Goal: Task Accomplishment & Management: Manage account settings

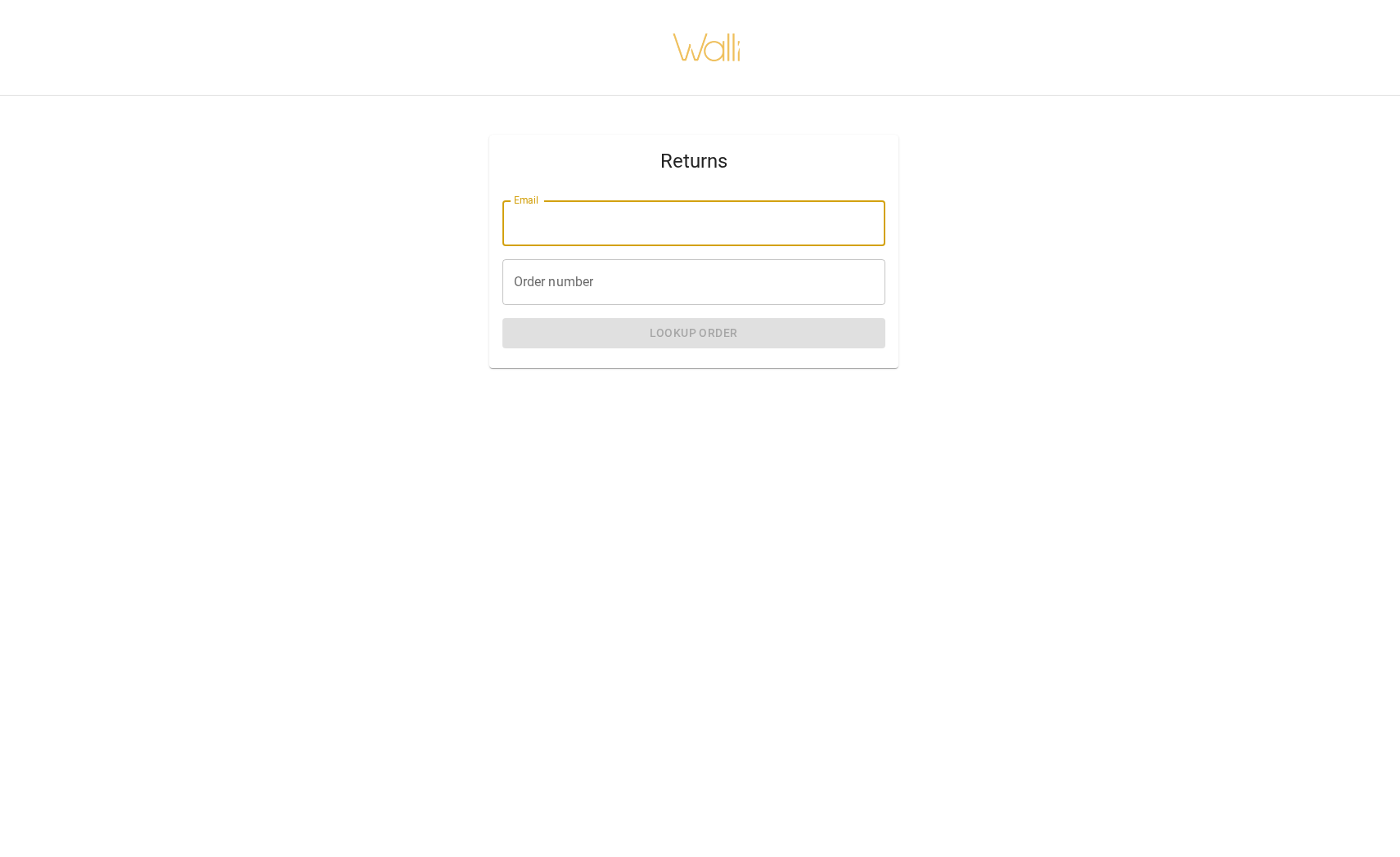
click at [671, 227] on input "Email" at bounding box center [694, 223] width 383 height 46
type input "**********"
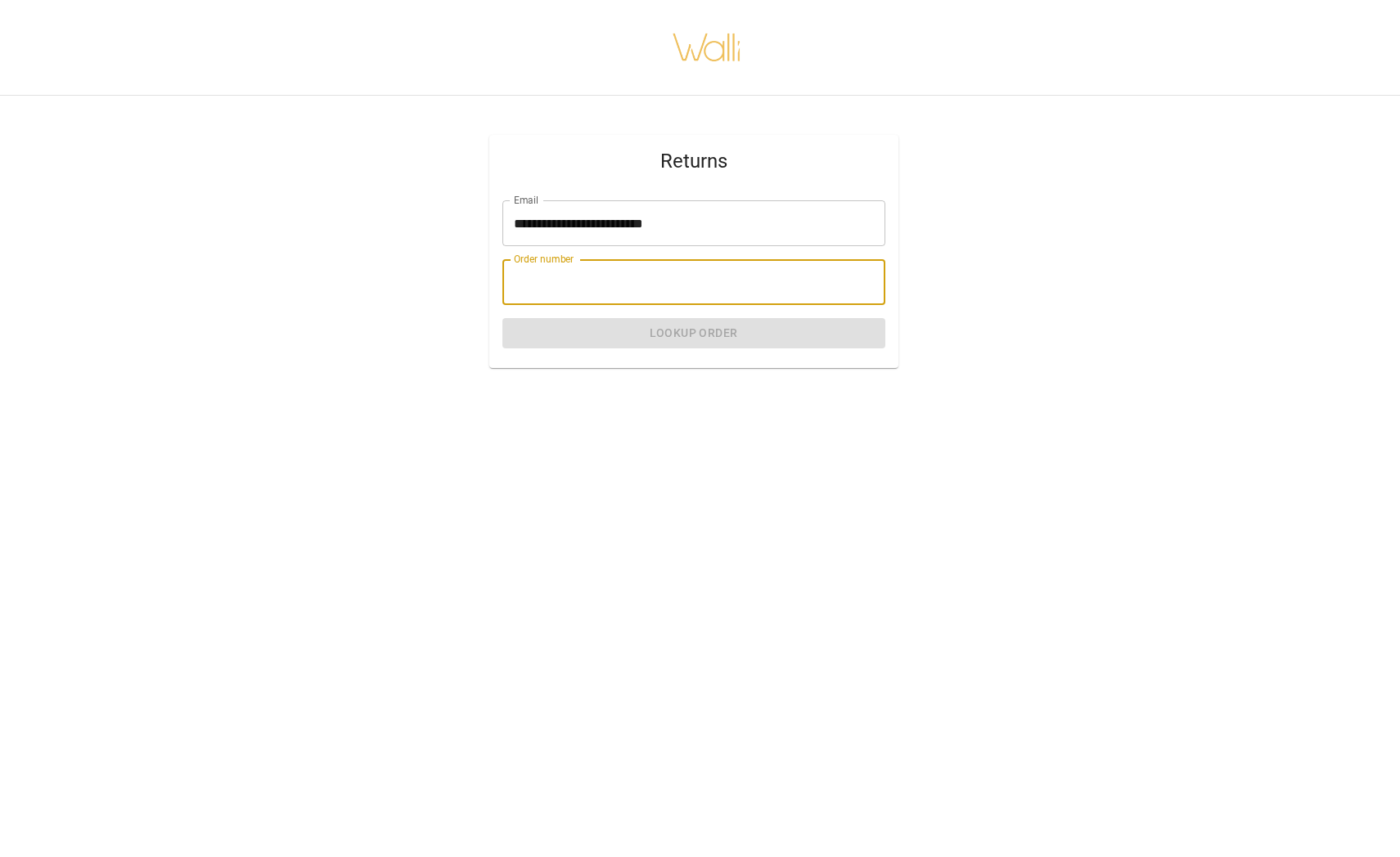
click at [640, 276] on input "Order number" at bounding box center [694, 282] width 383 height 46
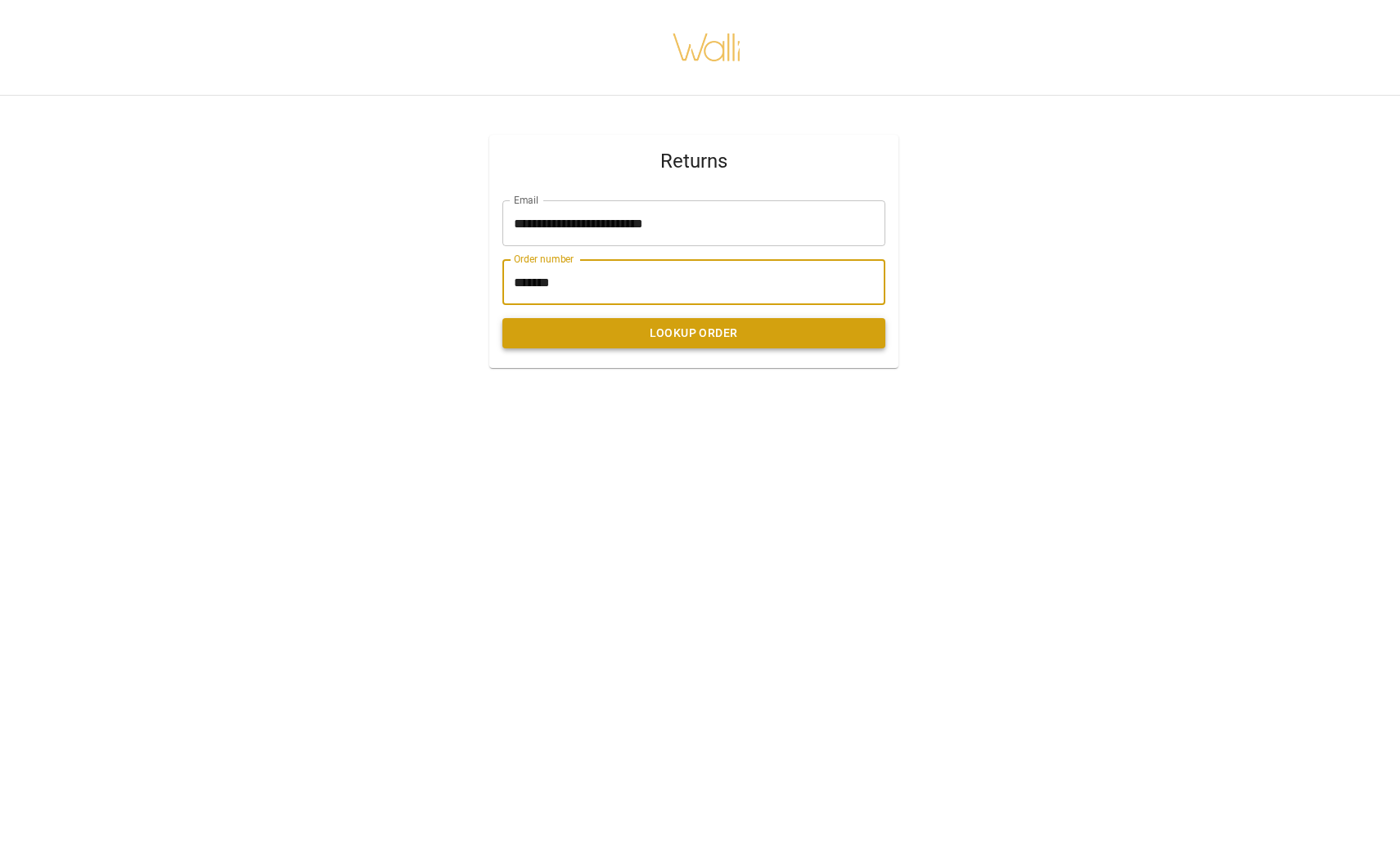
type input "*******"
click at [657, 345] on button "Lookup Order" at bounding box center [694, 334] width 383 height 30
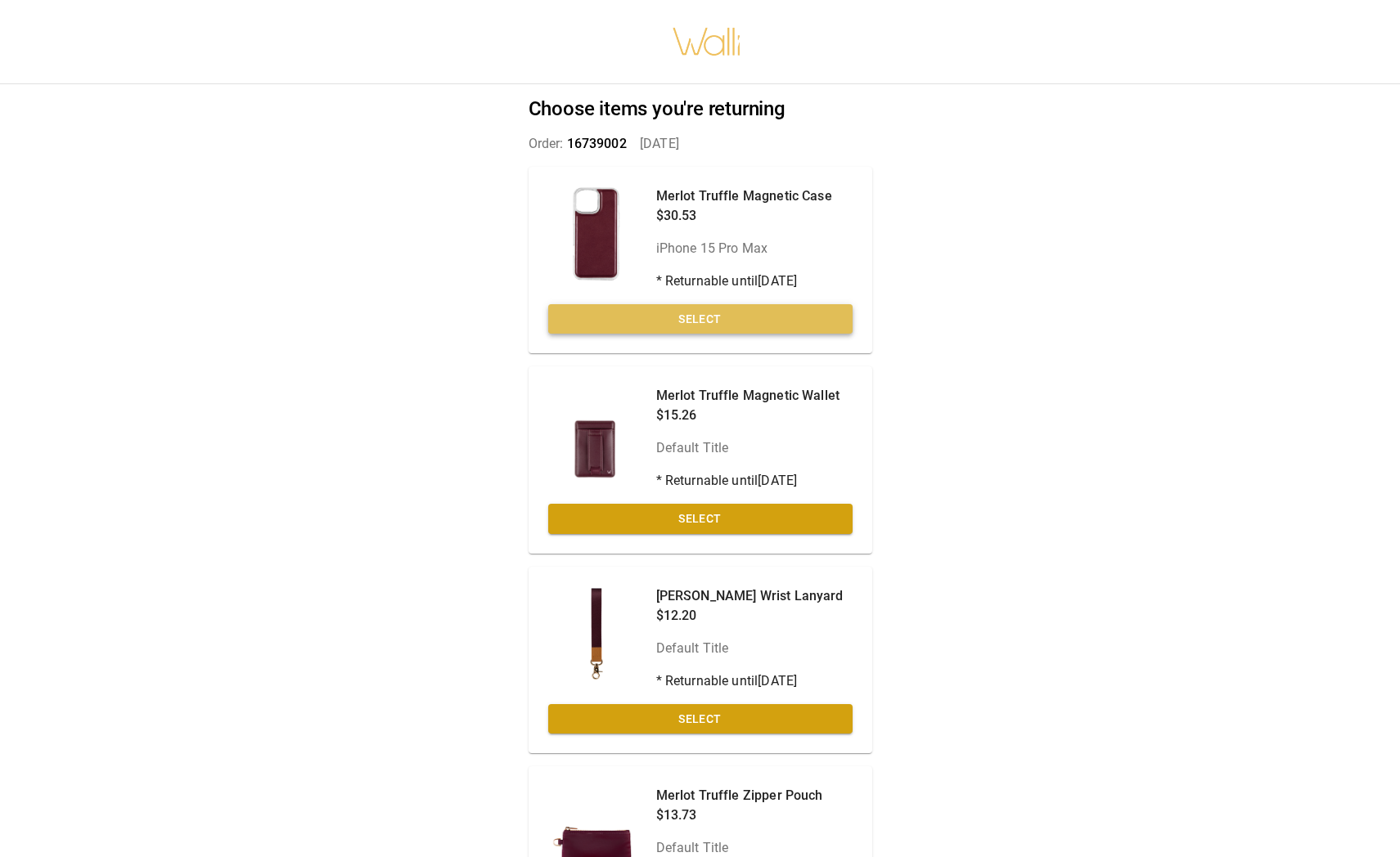
click at [733, 311] on button "Select" at bounding box center [700, 319] width 304 height 30
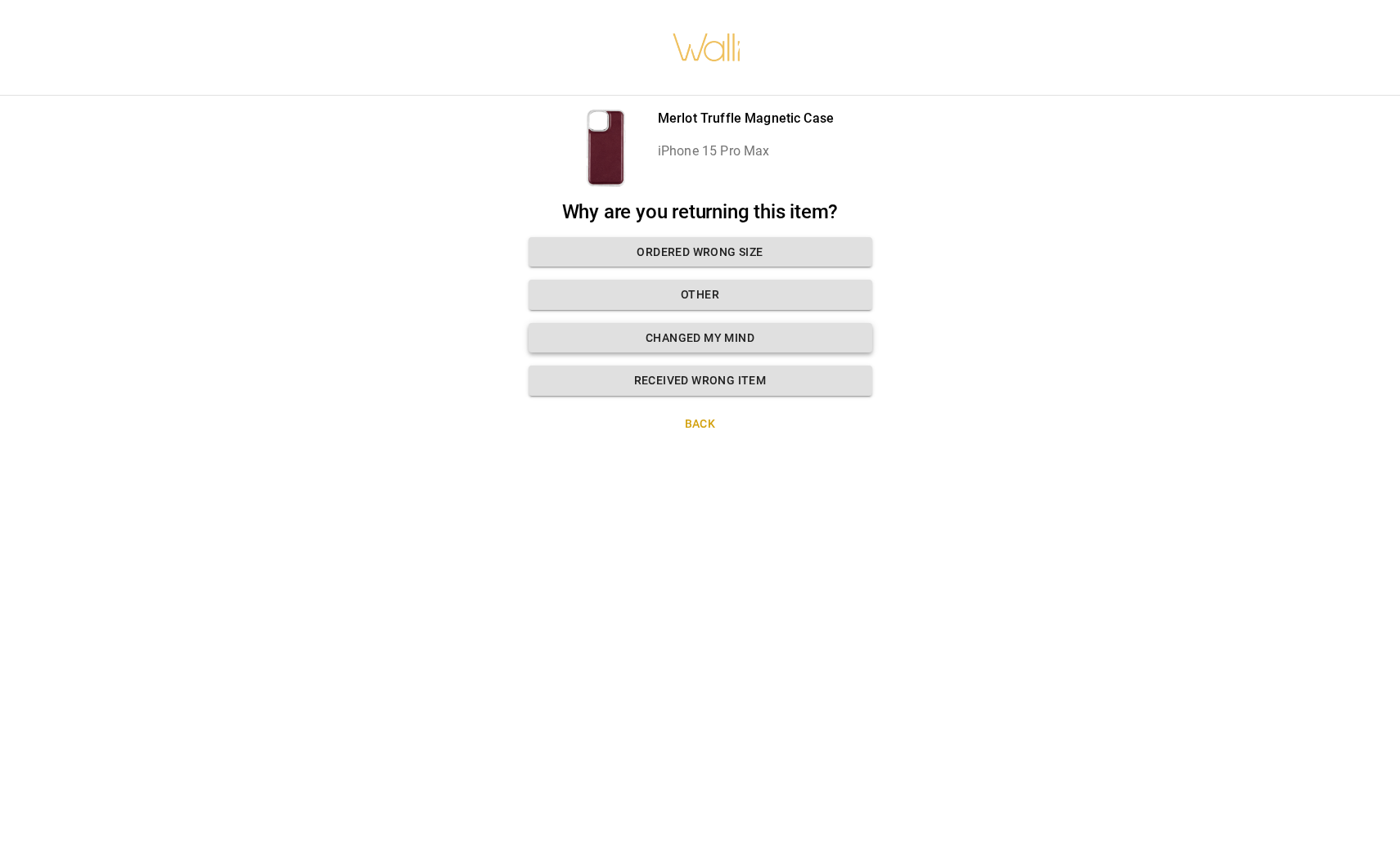
click at [703, 340] on button "Changed my mind" at bounding box center [700, 338] width 344 height 30
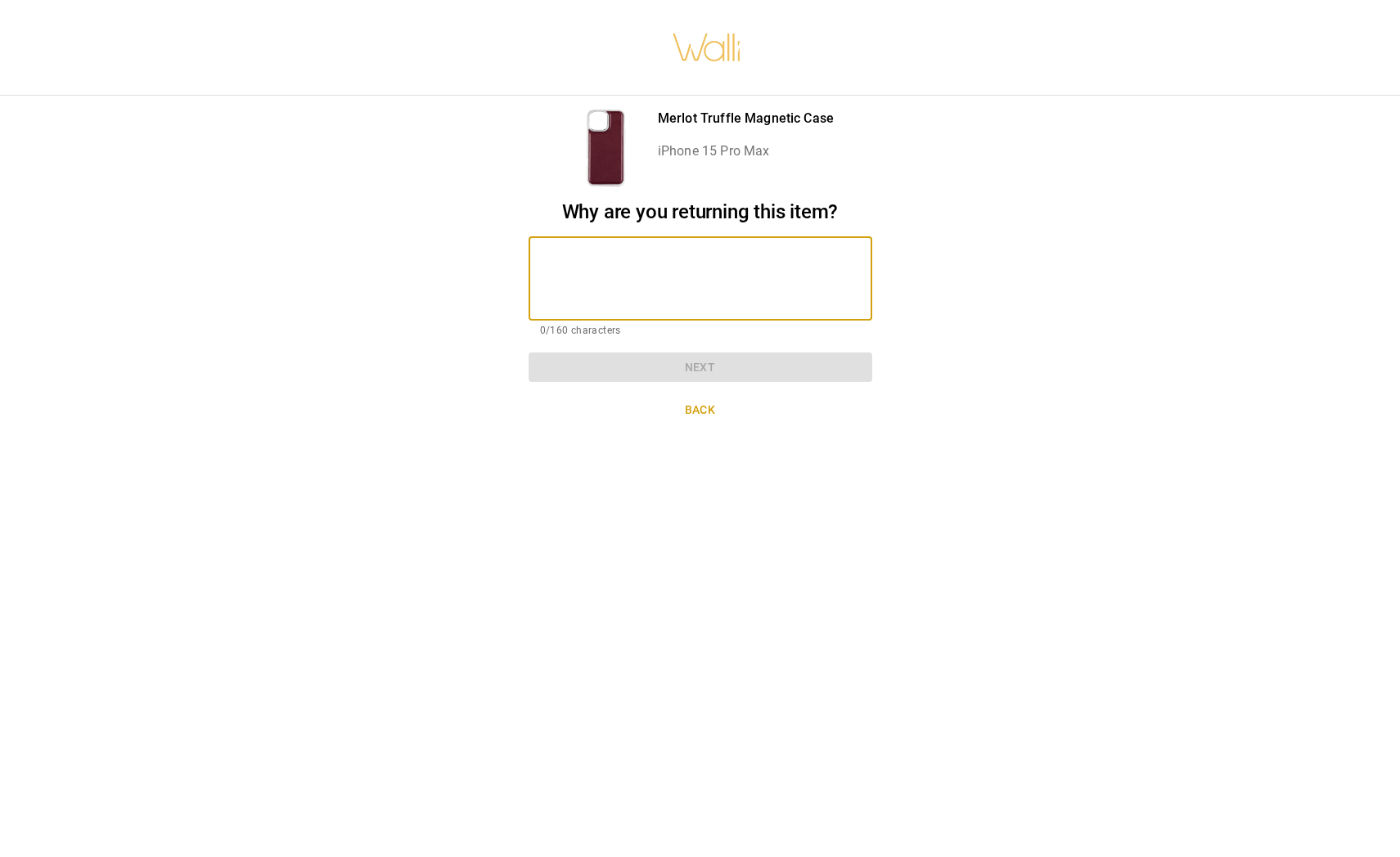
click at [635, 258] on textarea at bounding box center [700, 278] width 320 height 56
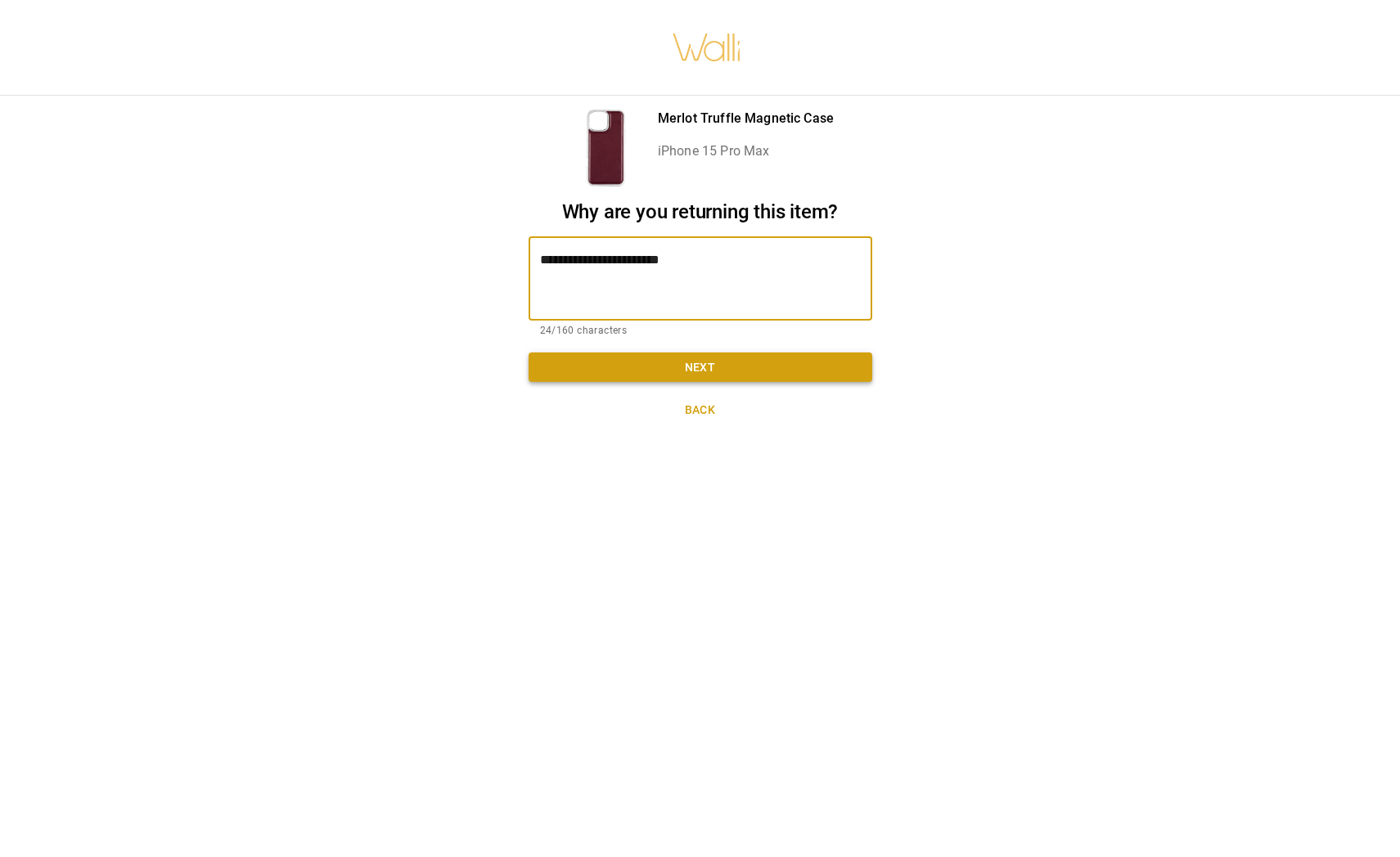
type textarea "**********"
click at [590, 361] on button "Next" at bounding box center [700, 367] width 344 height 30
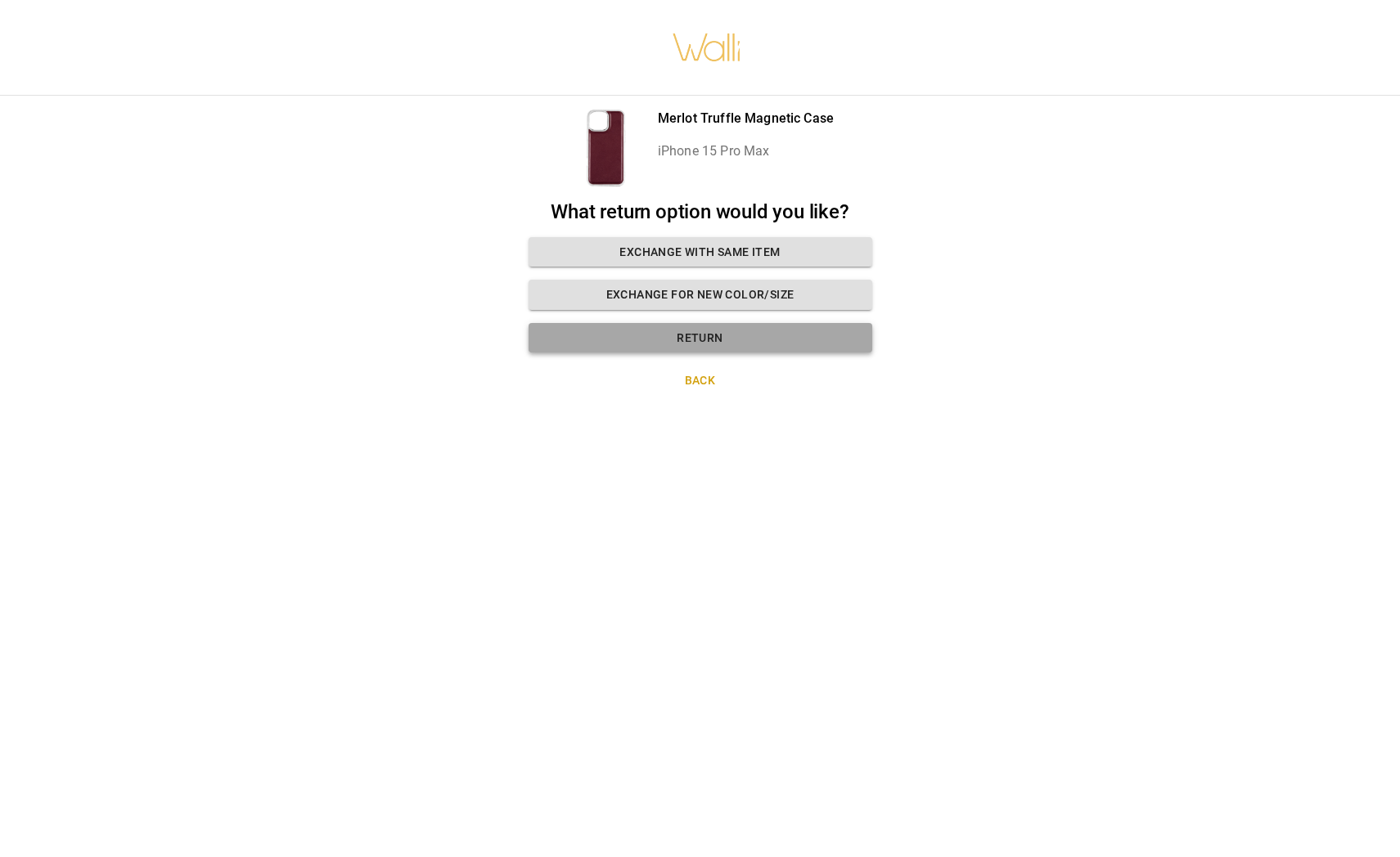
click at [688, 333] on button "Return" at bounding box center [700, 338] width 344 height 30
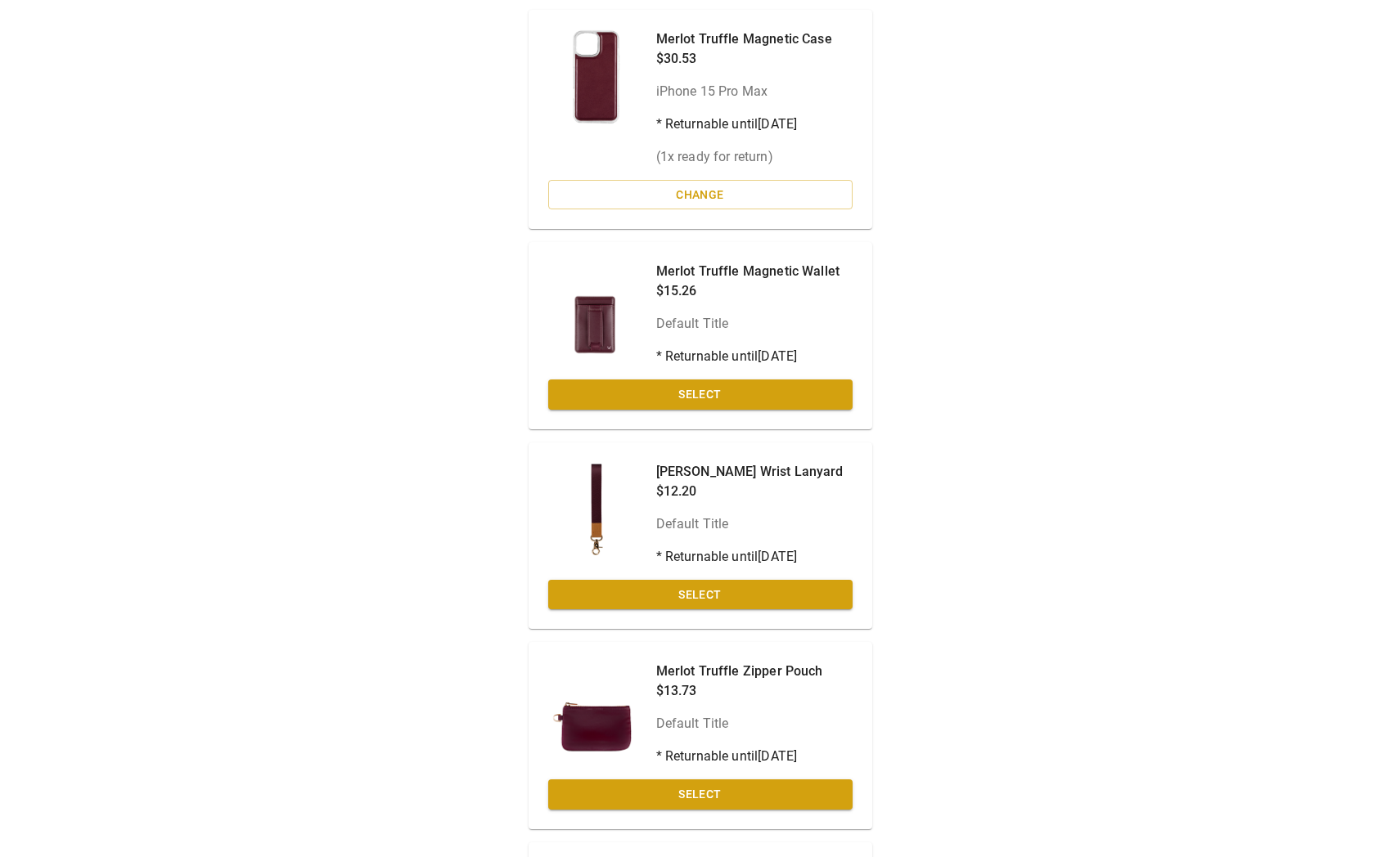
scroll to position [163, 0]
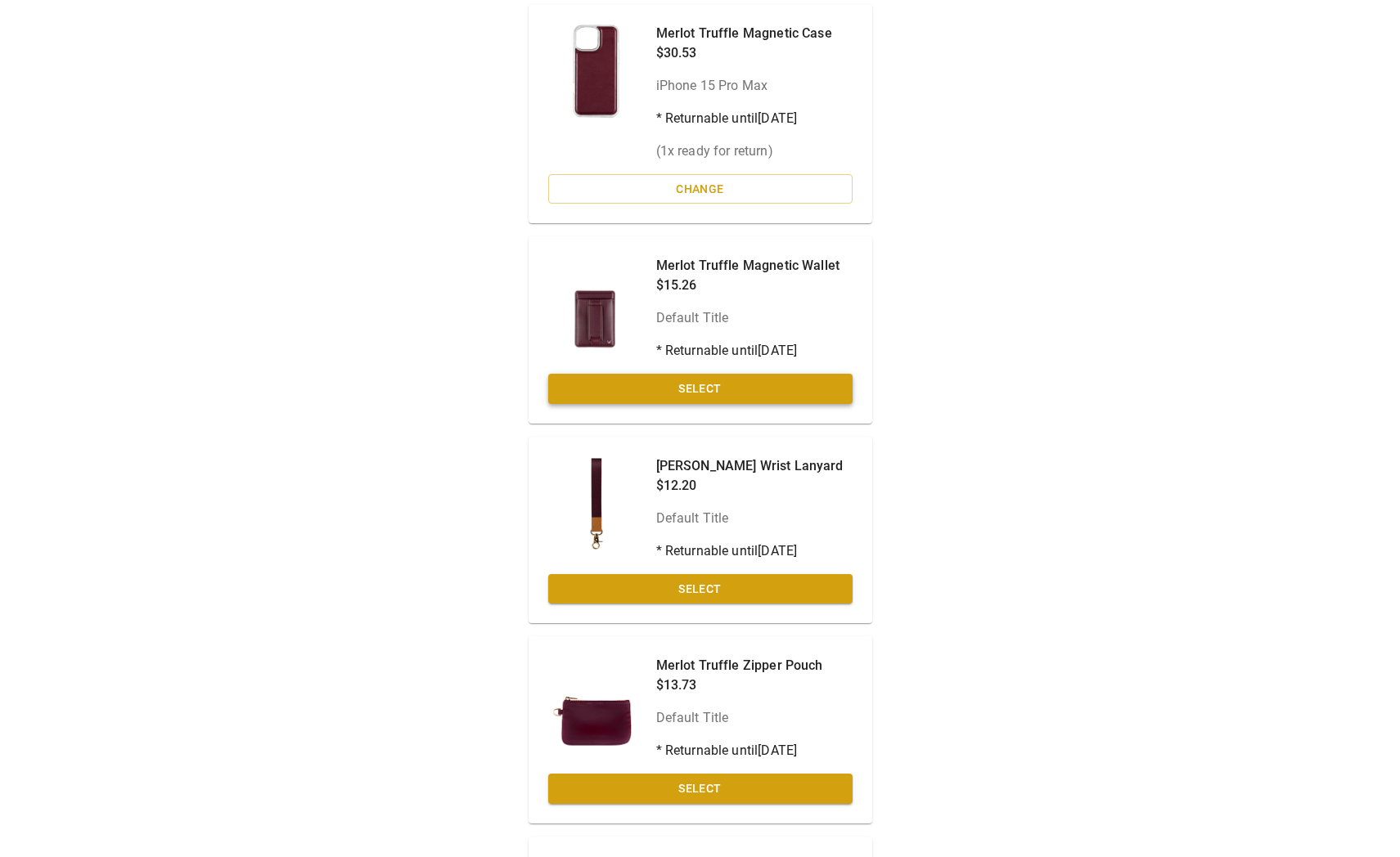
click at [717, 377] on button "Select" at bounding box center [700, 389] width 304 height 30
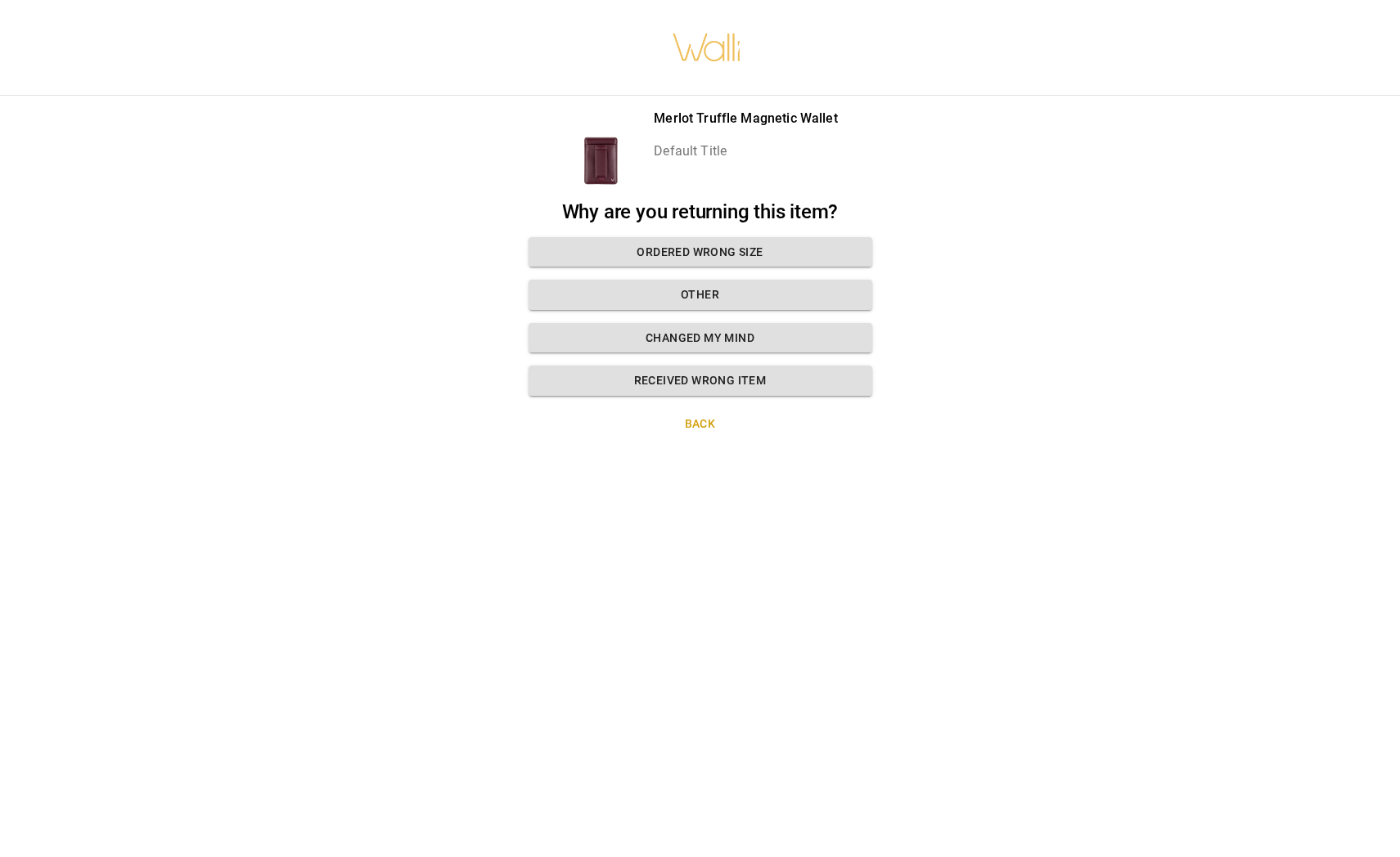
scroll to position [0, 0]
click at [700, 339] on button "Changed my mind" at bounding box center [700, 338] width 344 height 30
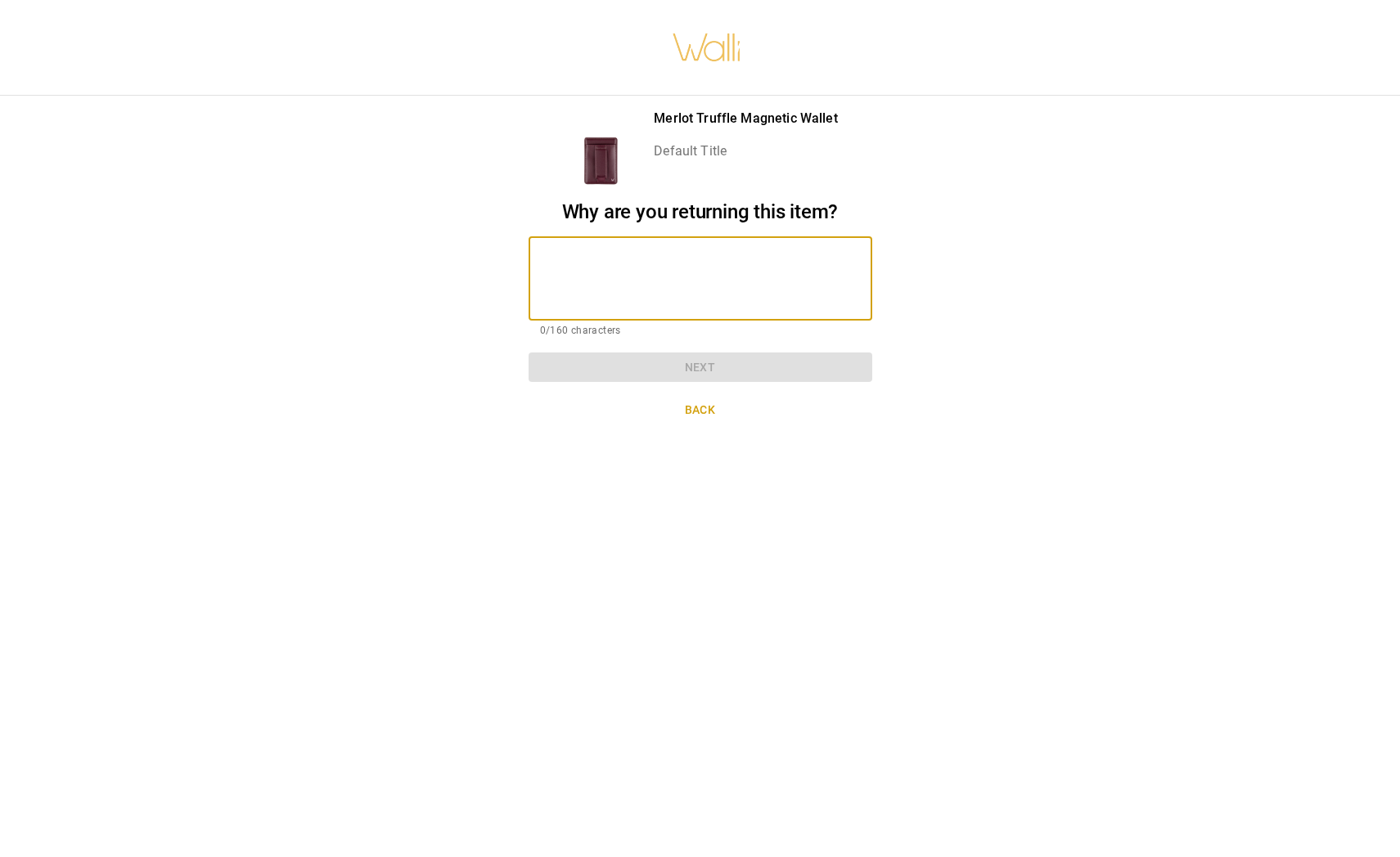
click at [648, 267] on textarea at bounding box center [700, 278] width 320 height 56
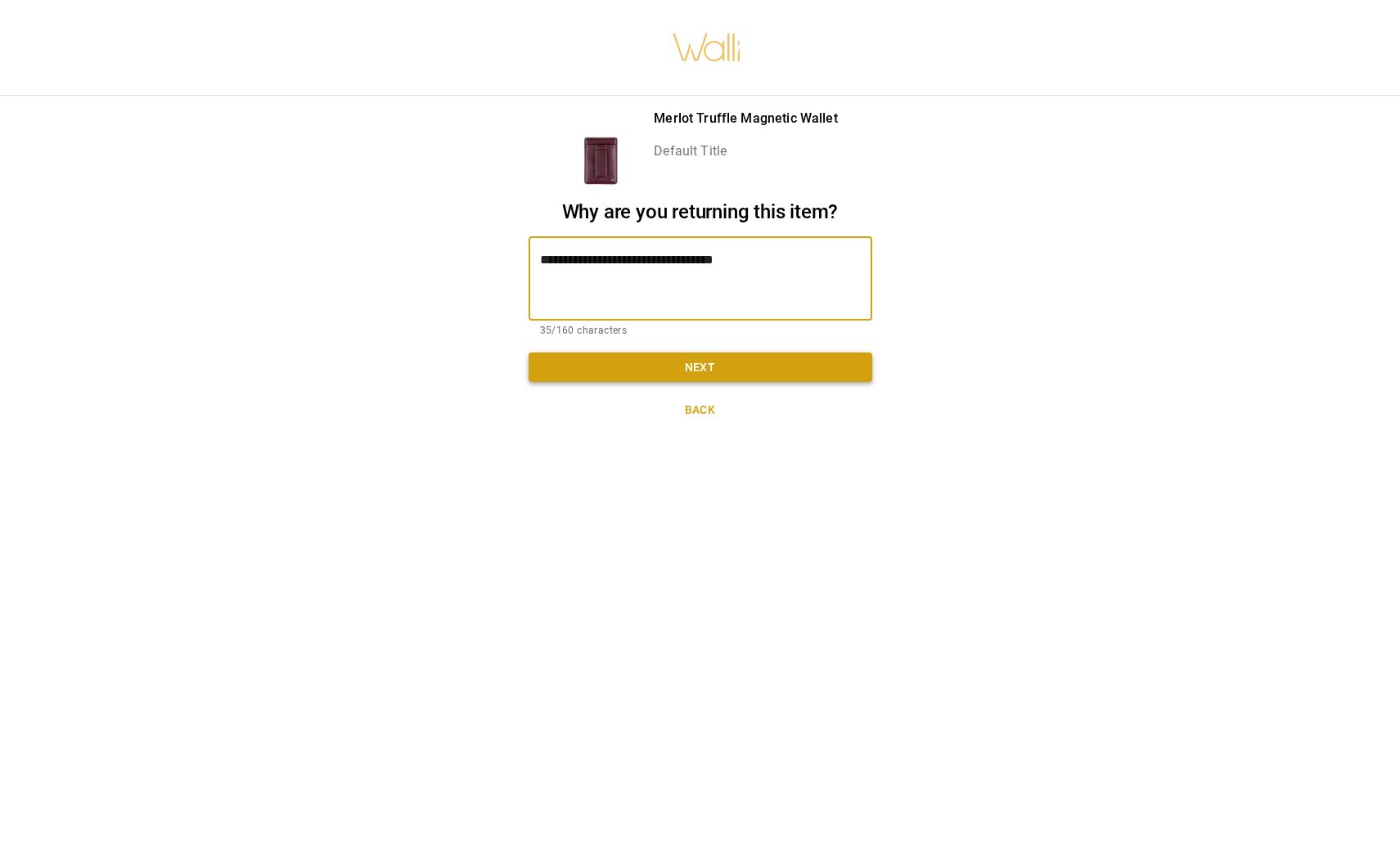
type textarea "**********"
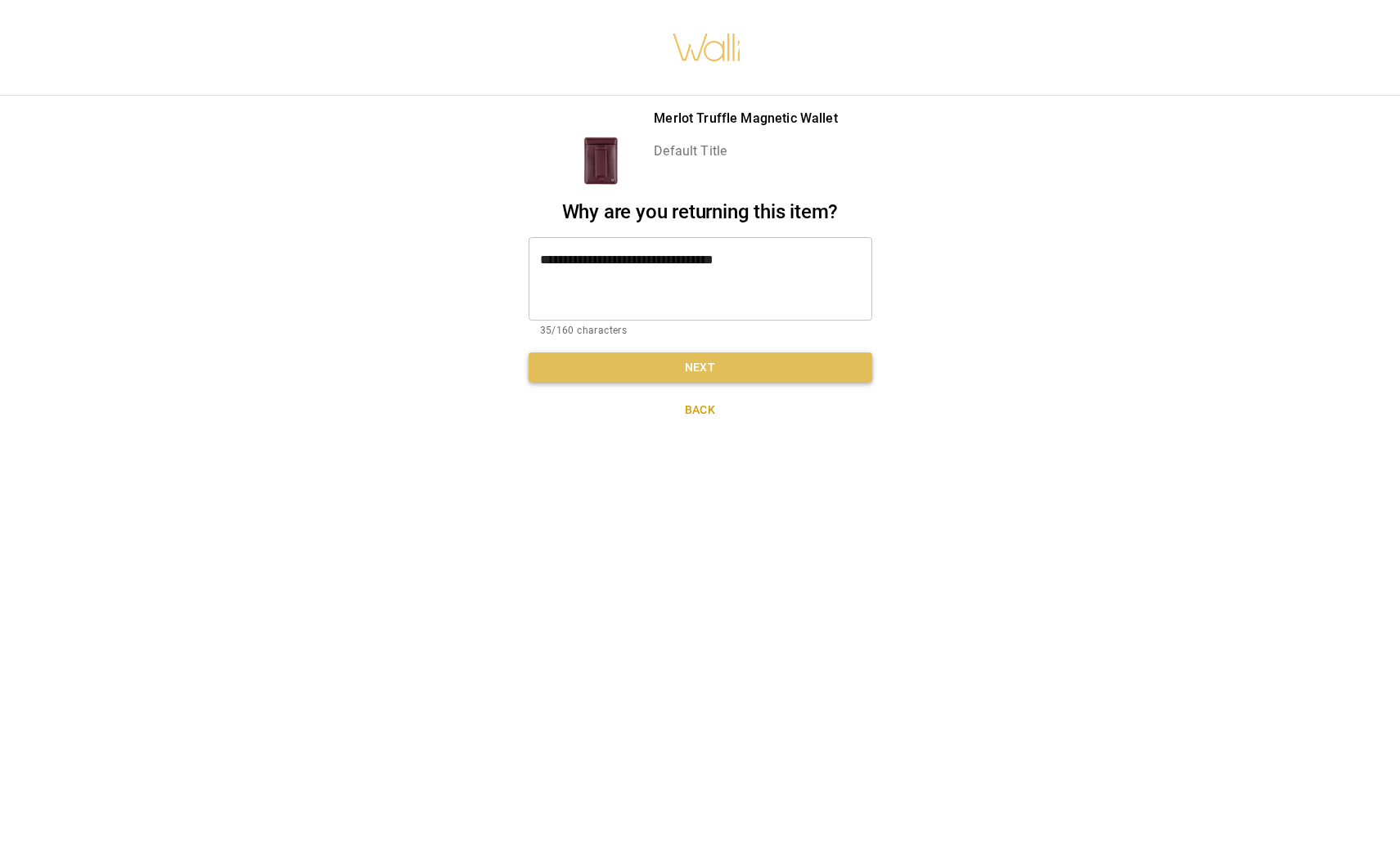
click at [606, 365] on button "Next" at bounding box center [700, 367] width 344 height 30
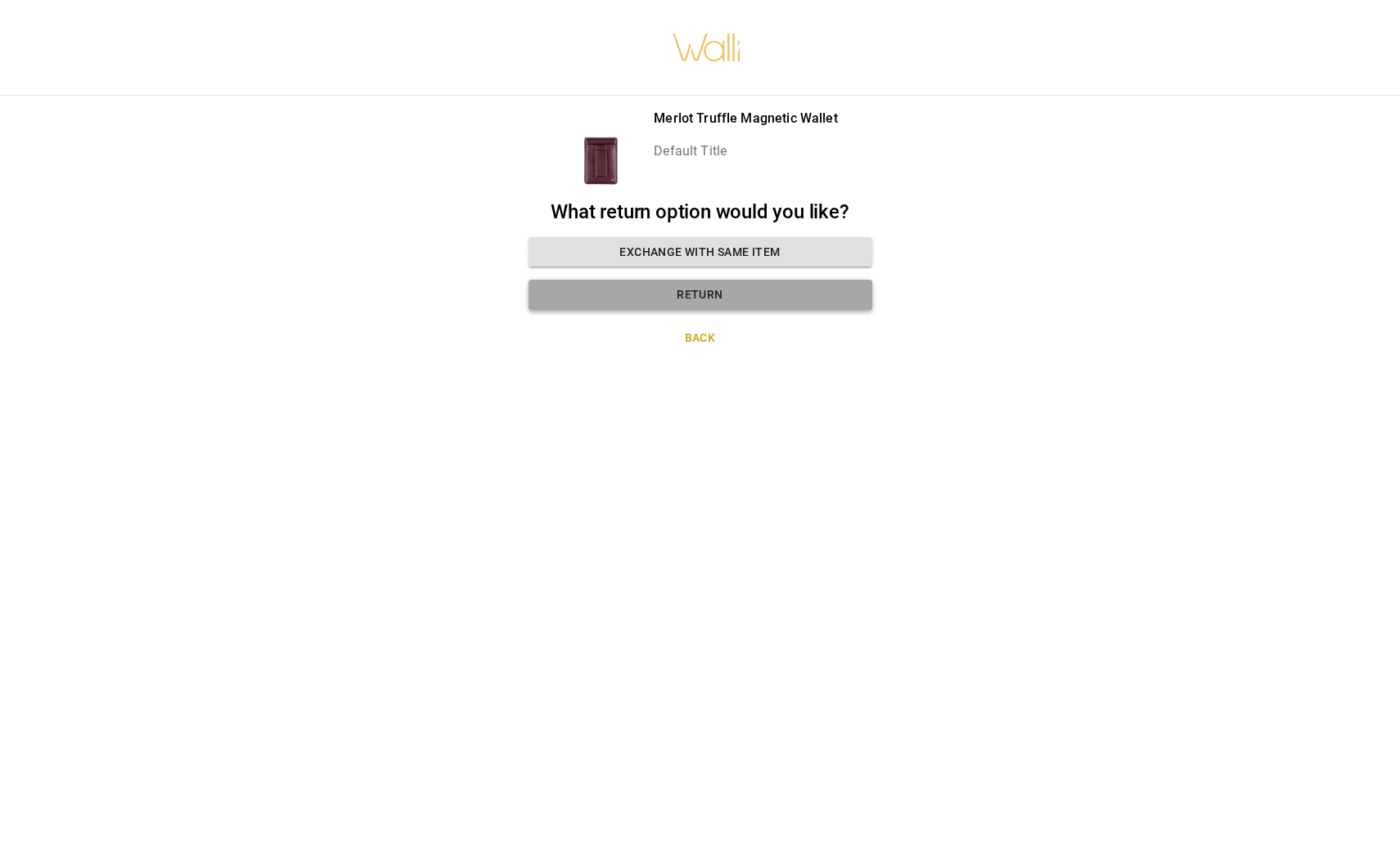
click at [736, 291] on button "Return" at bounding box center [700, 295] width 344 height 30
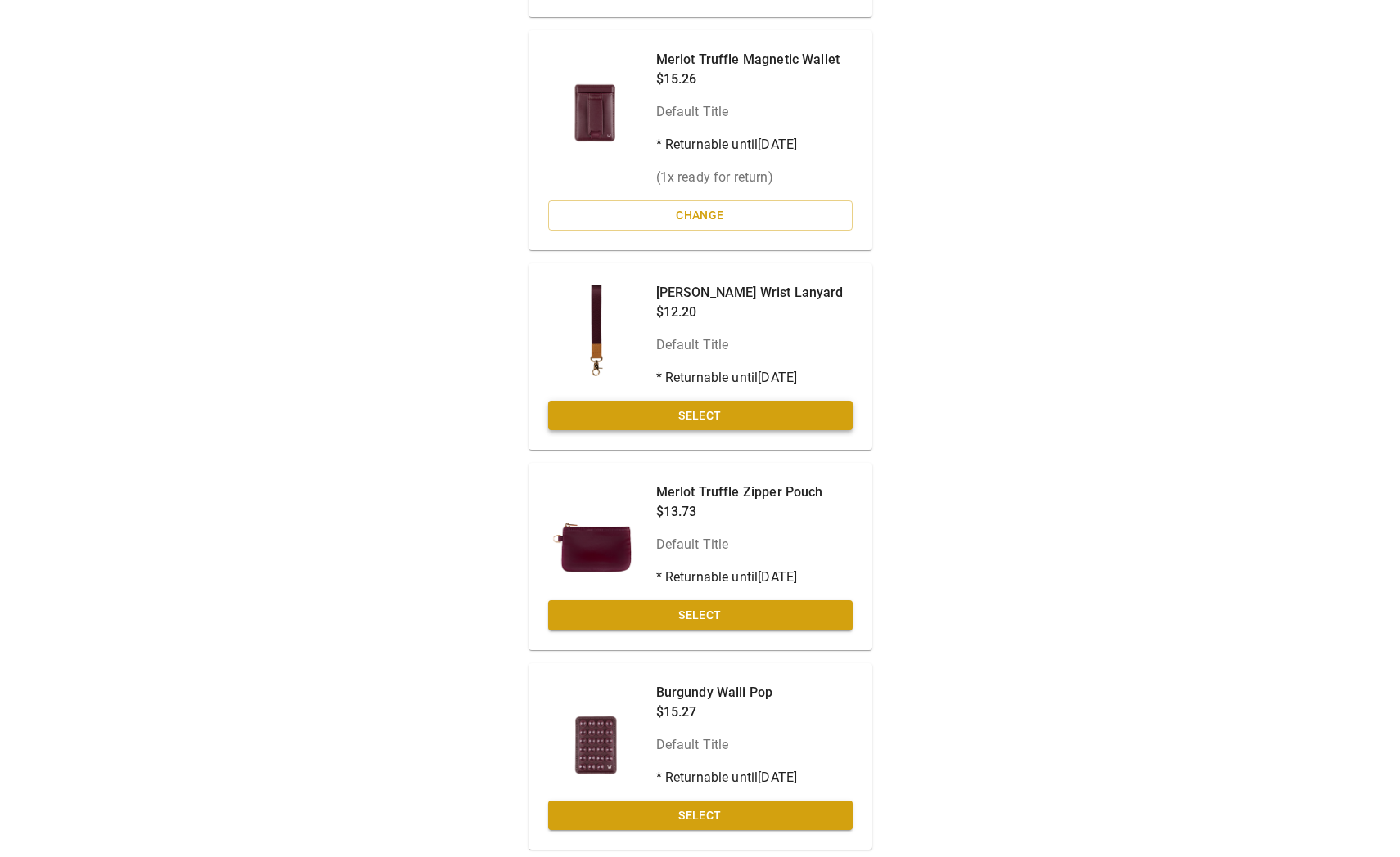
scroll to position [368, 2]
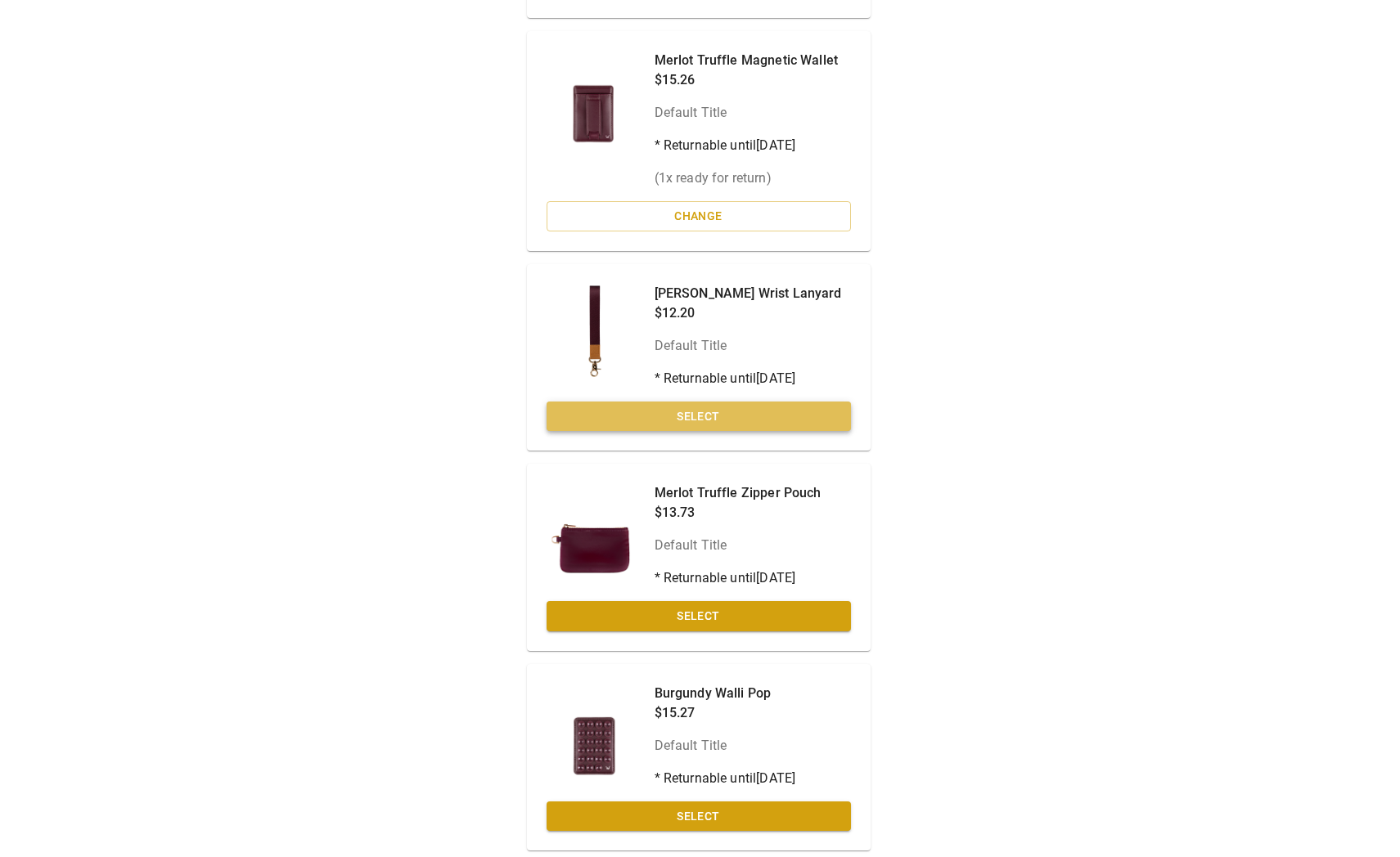
click at [760, 405] on button "Select" at bounding box center [699, 417] width 304 height 30
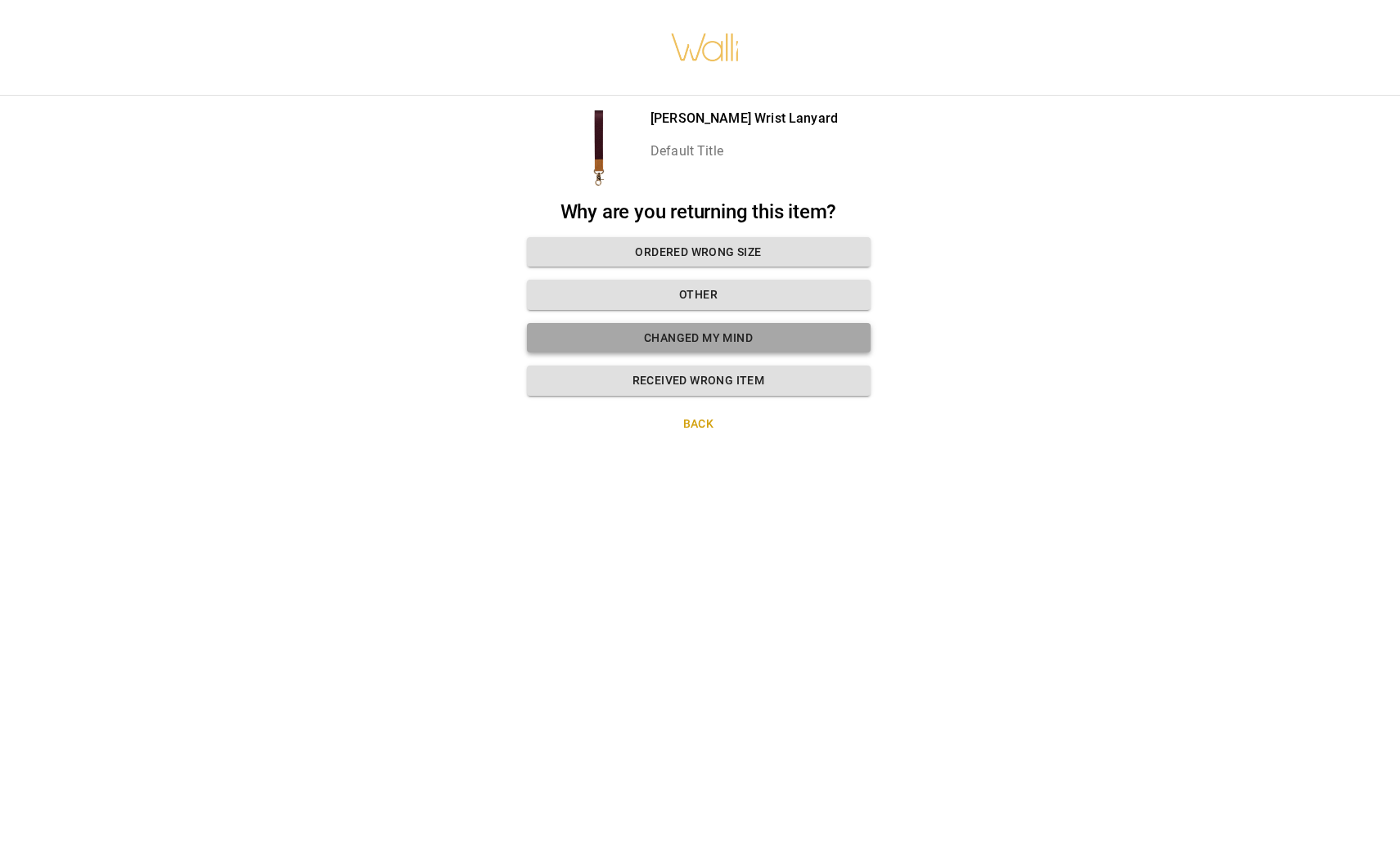
click at [716, 334] on button "Changed my mind" at bounding box center [699, 338] width 344 height 30
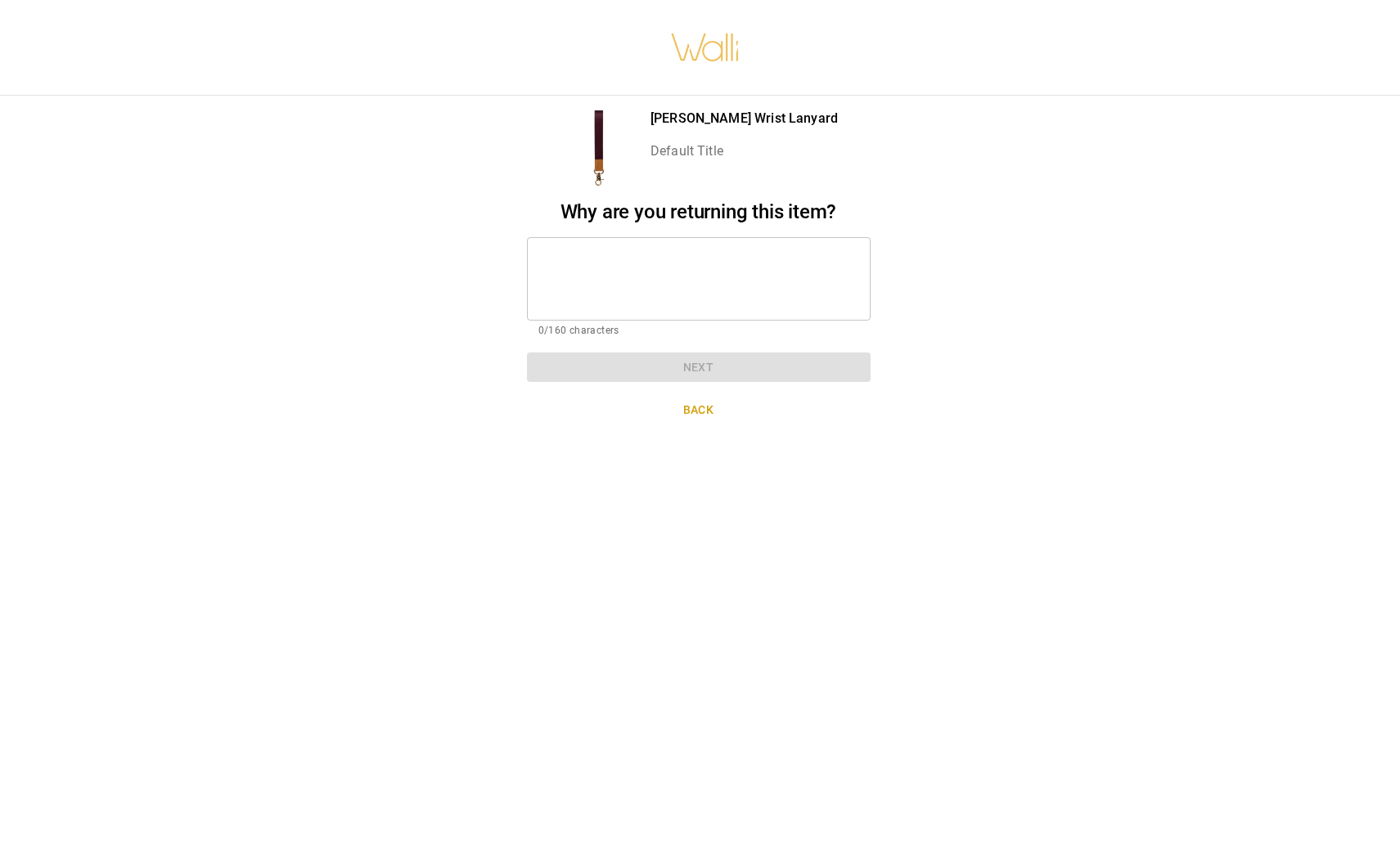
click at [683, 277] on textarea at bounding box center [699, 278] width 320 height 56
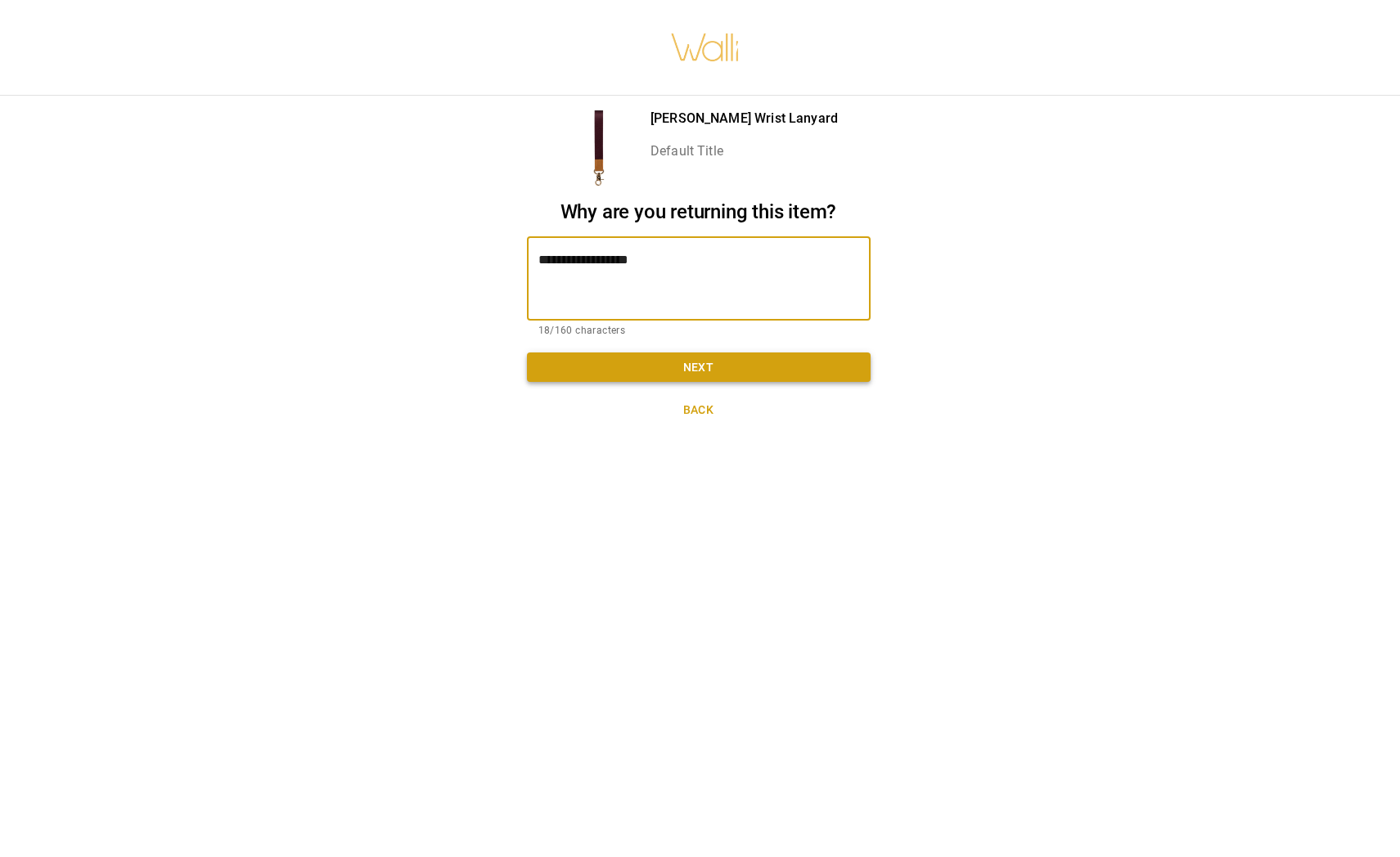
type textarea "**********"
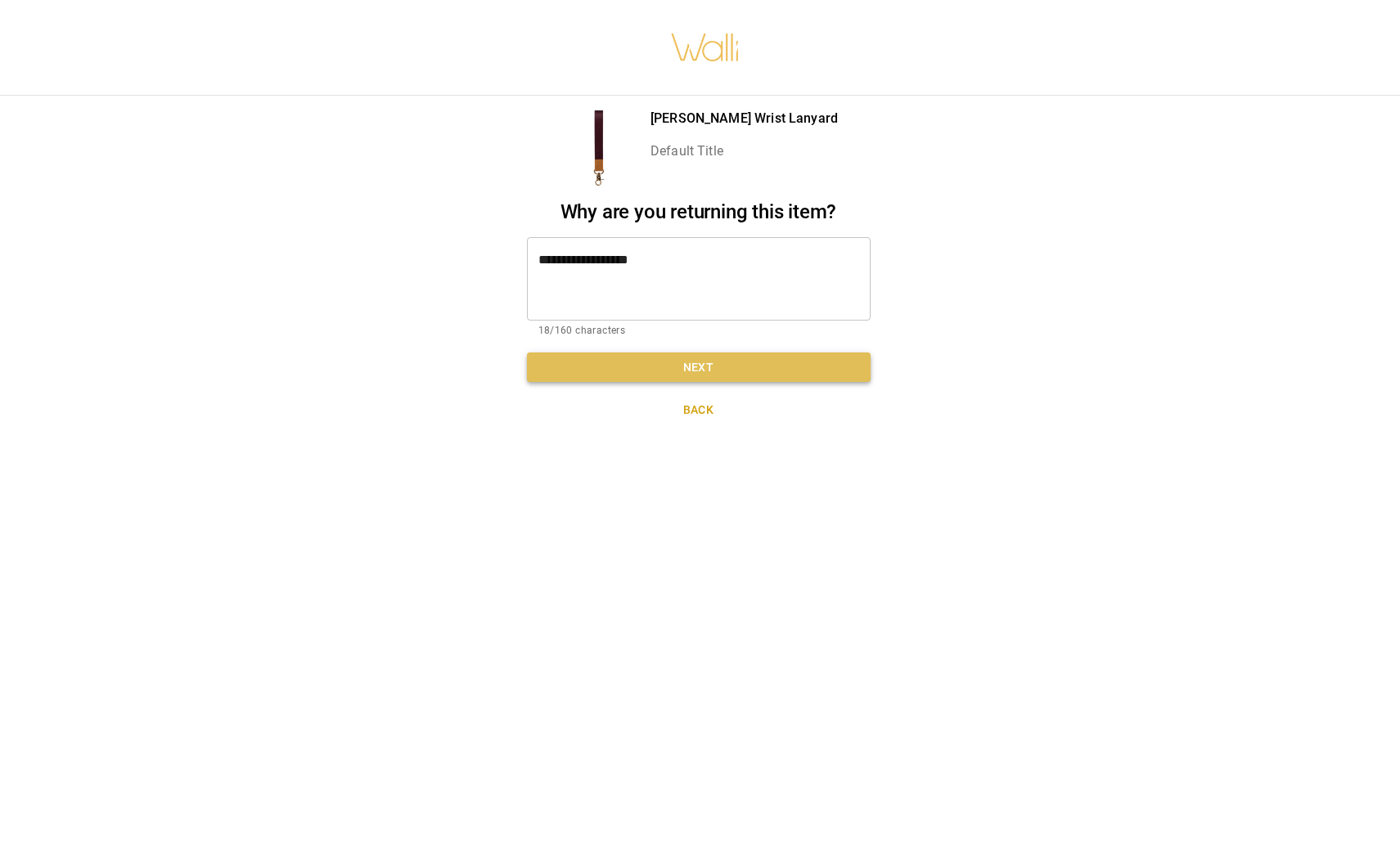
click at [731, 367] on button "Next" at bounding box center [699, 367] width 344 height 30
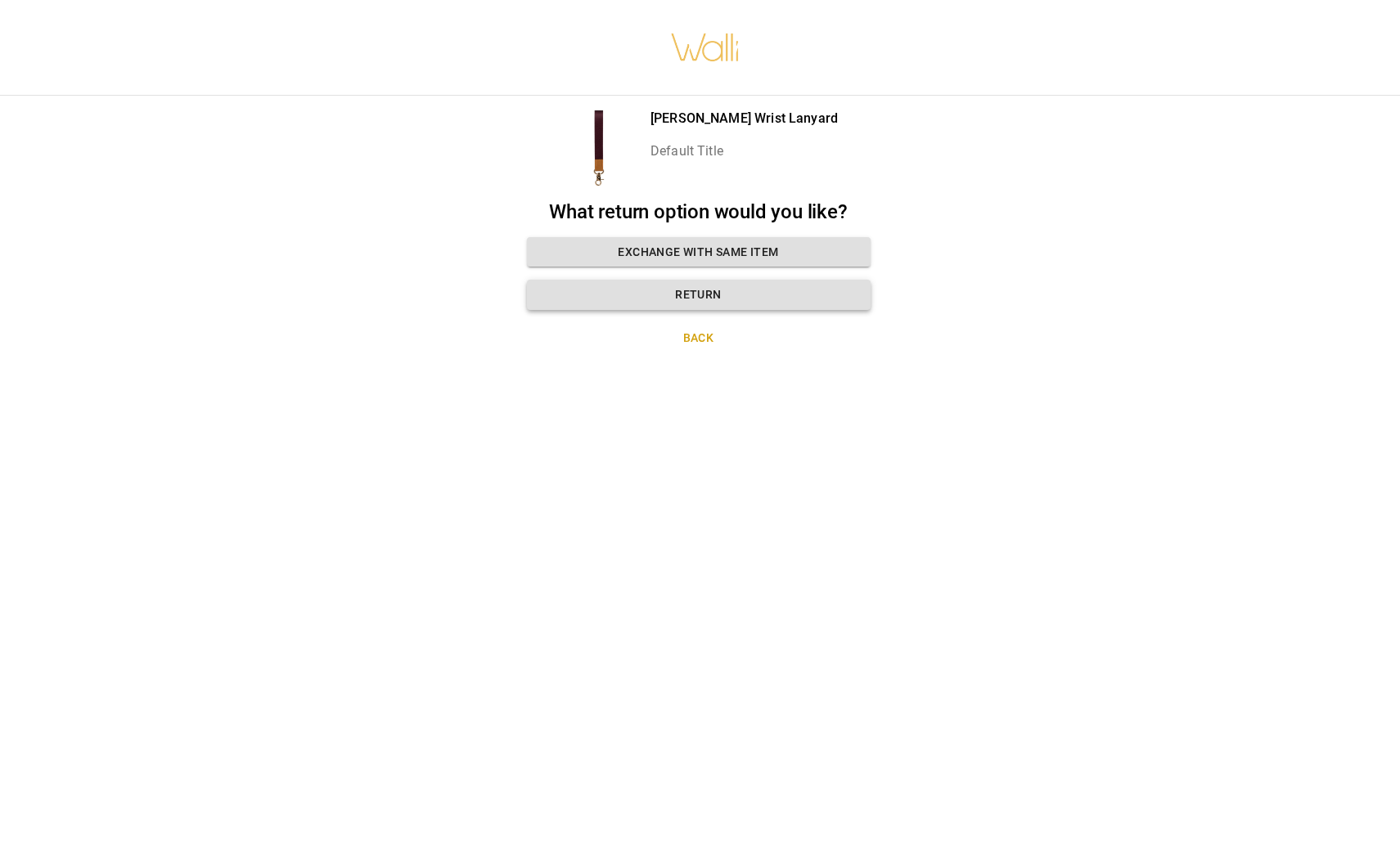
click at [722, 293] on button "Return" at bounding box center [699, 295] width 344 height 30
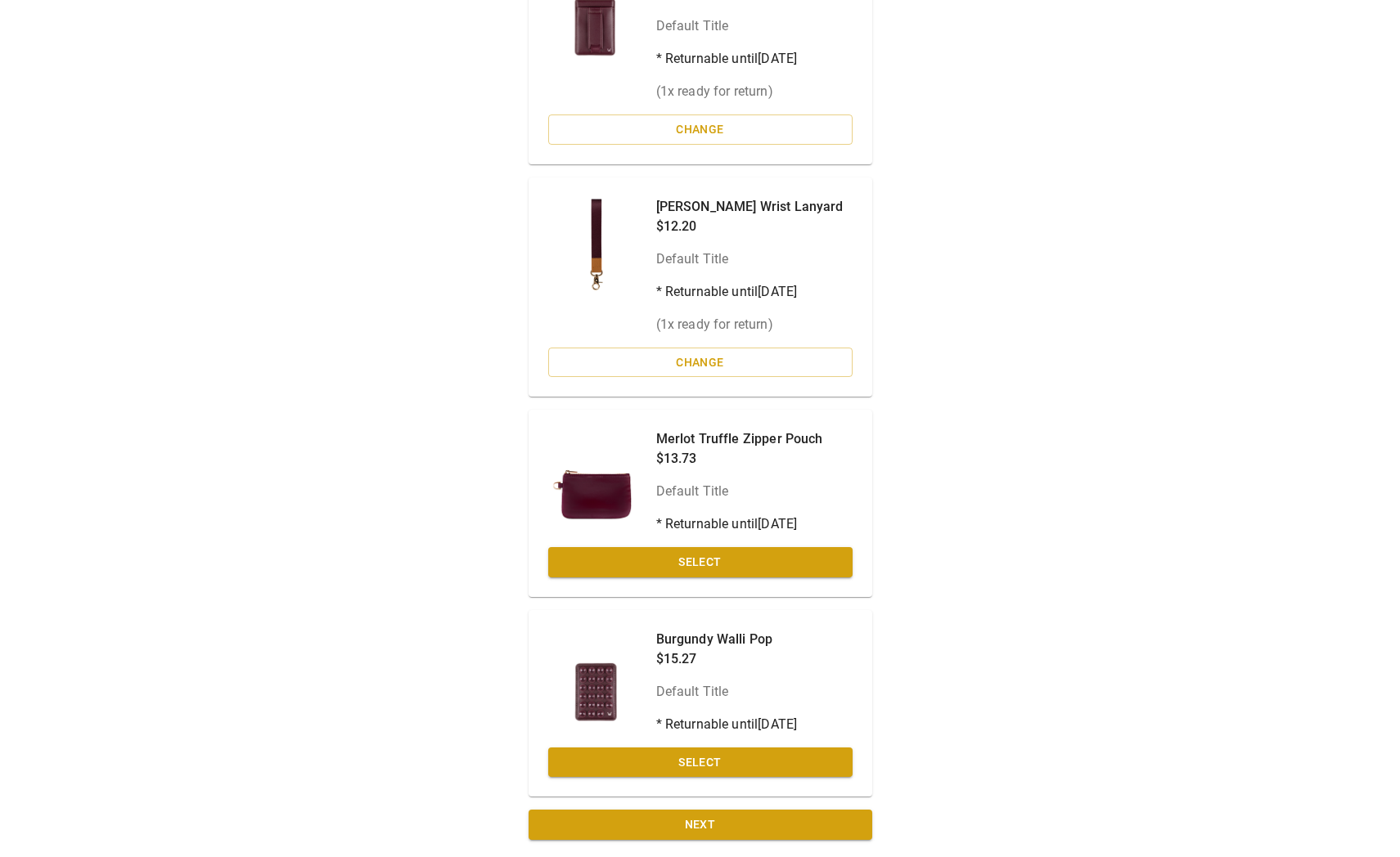
scroll to position [454, 0]
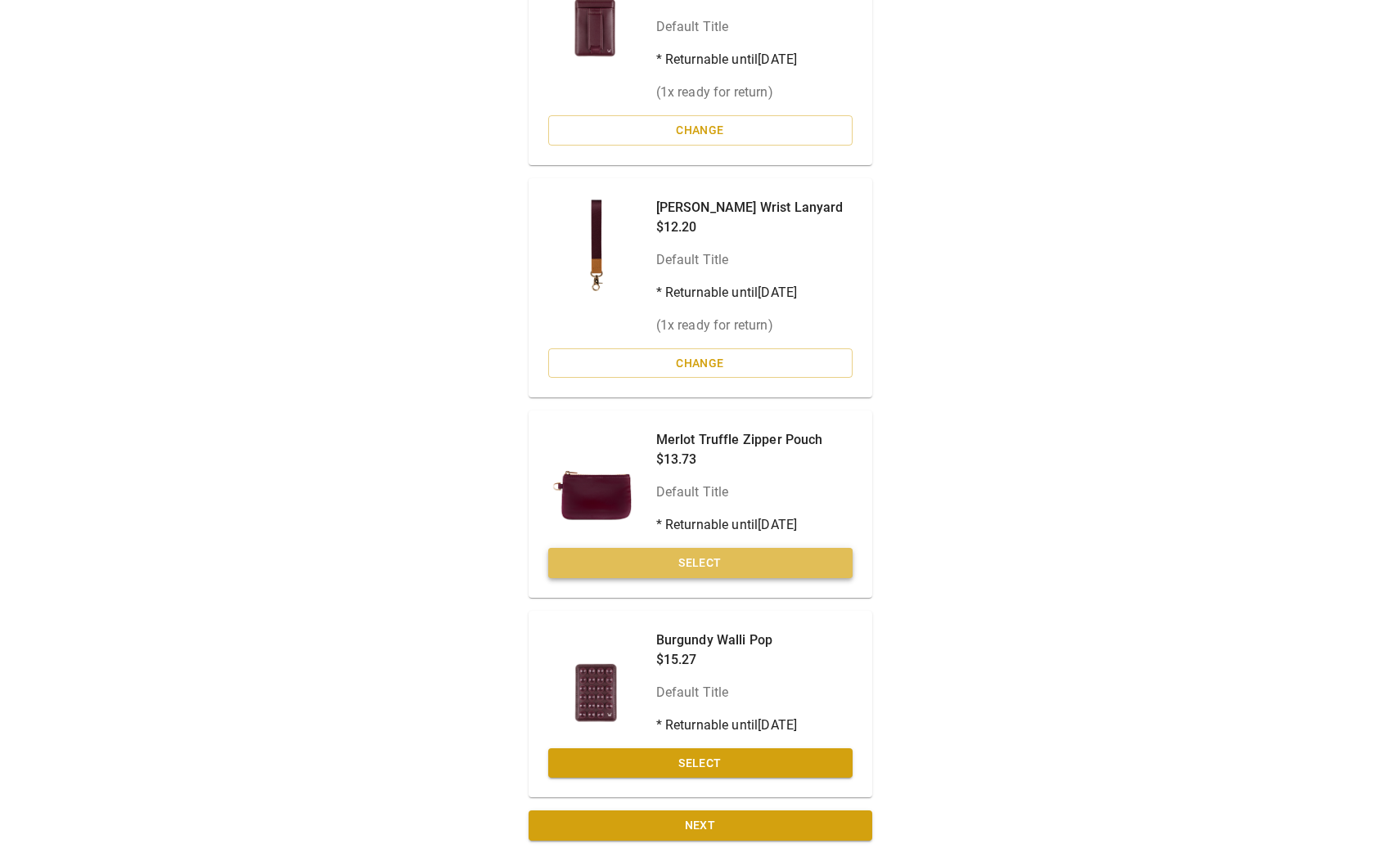
click at [685, 560] on button "Select" at bounding box center [700, 564] width 304 height 30
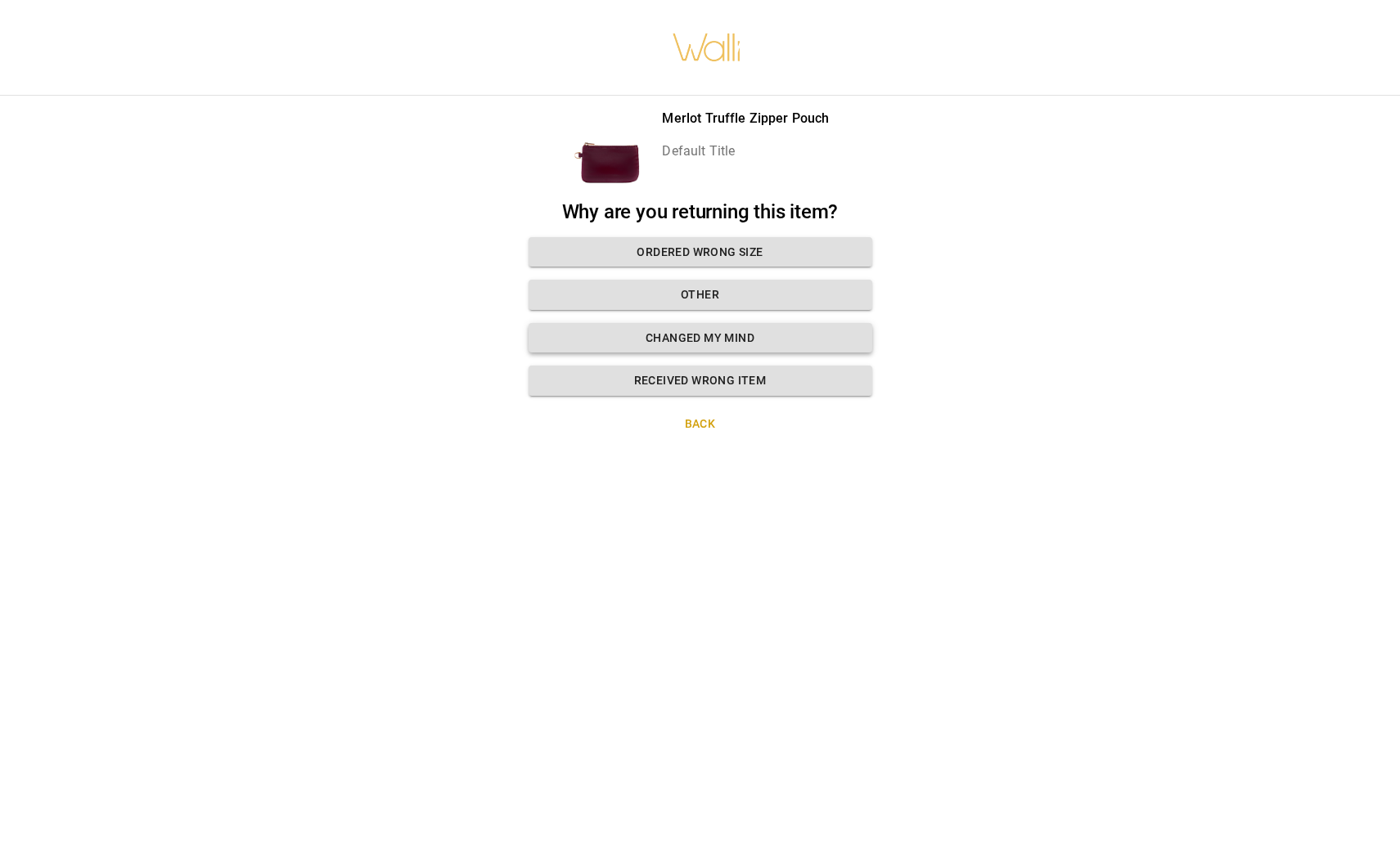
click at [683, 342] on button "Changed my mind" at bounding box center [700, 338] width 344 height 30
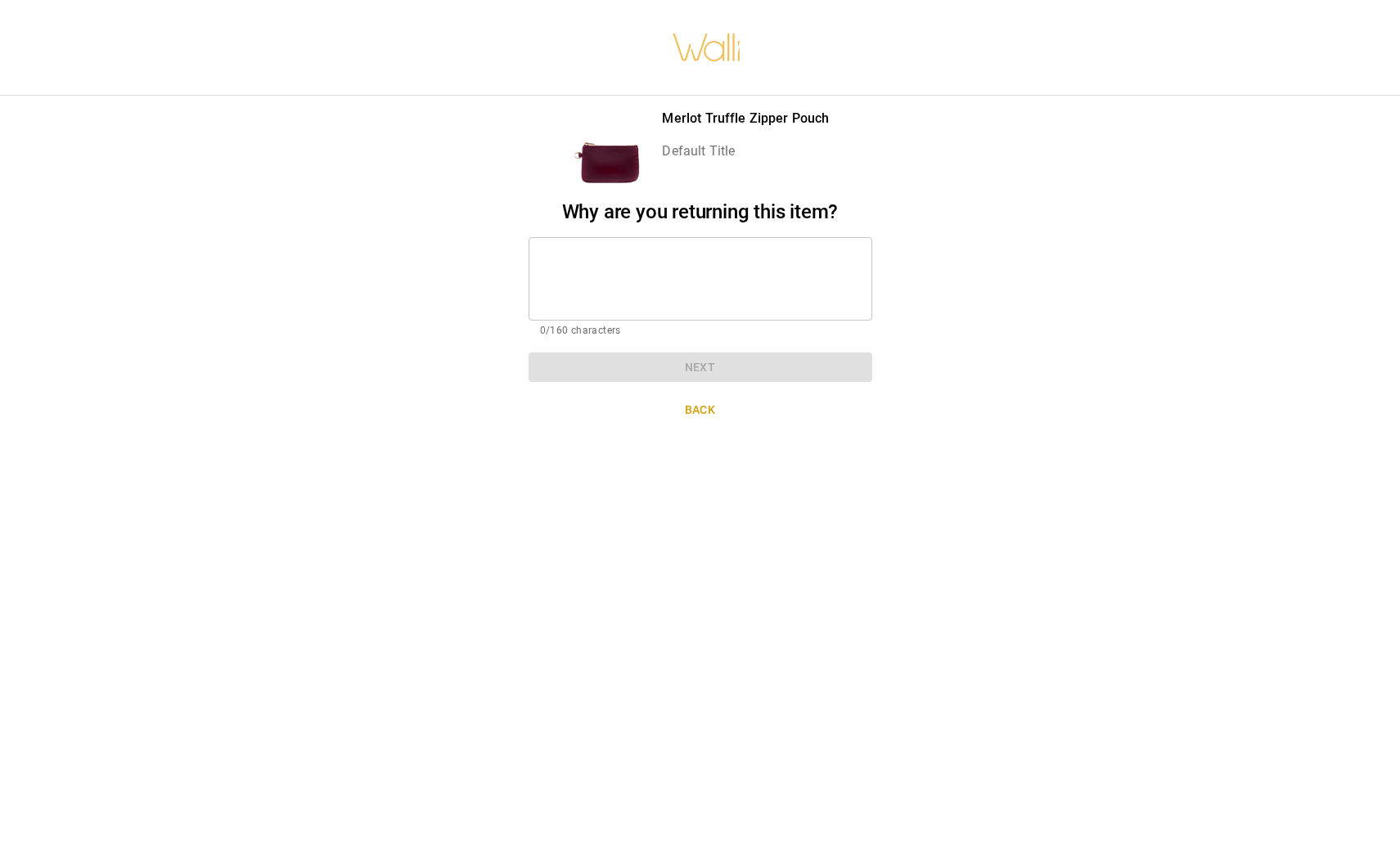
click at [573, 258] on textarea at bounding box center [700, 278] width 320 height 56
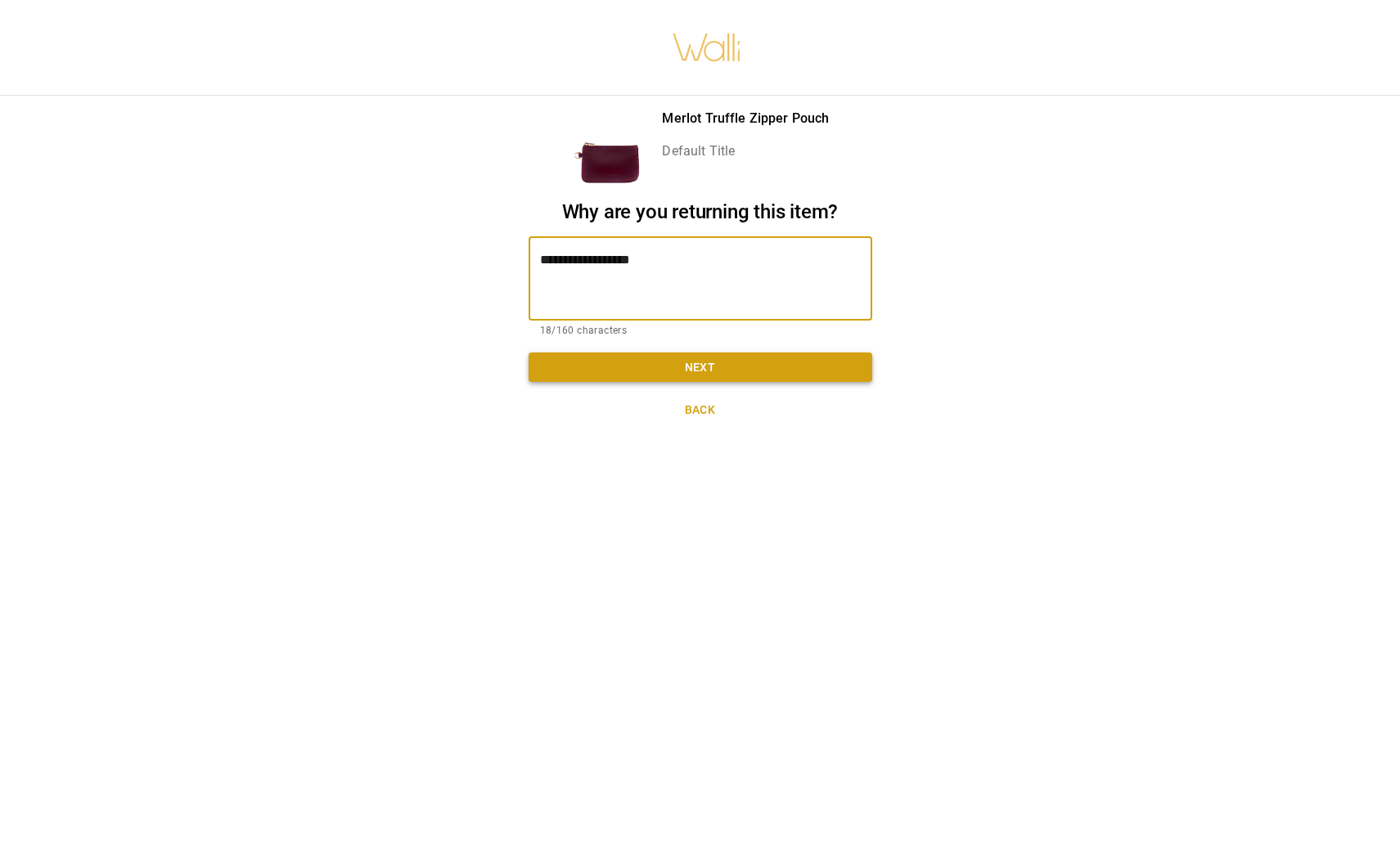
type textarea "**********"
click at [633, 367] on button "Next" at bounding box center [700, 367] width 344 height 30
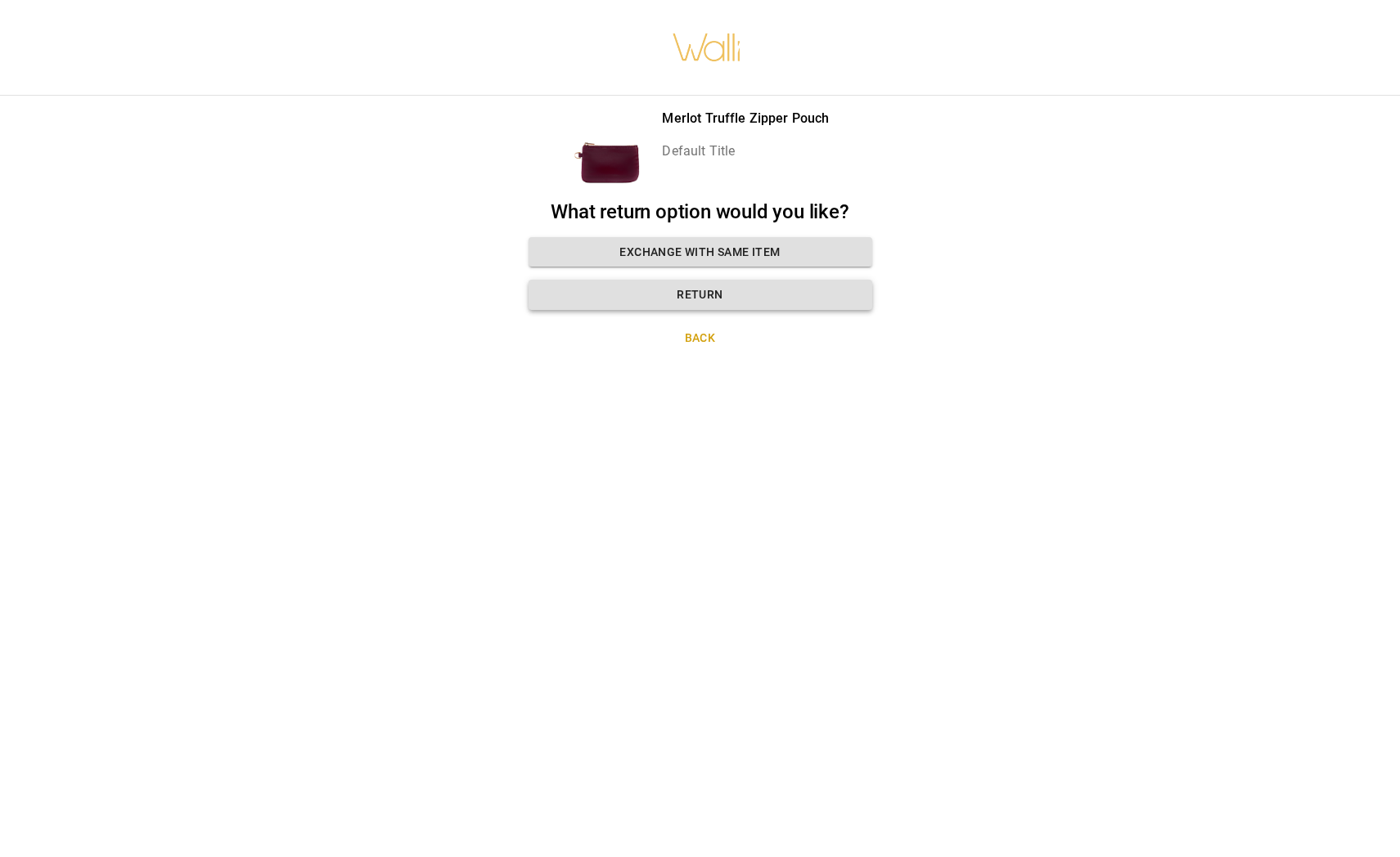
click at [665, 304] on button "Return" at bounding box center [700, 295] width 344 height 30
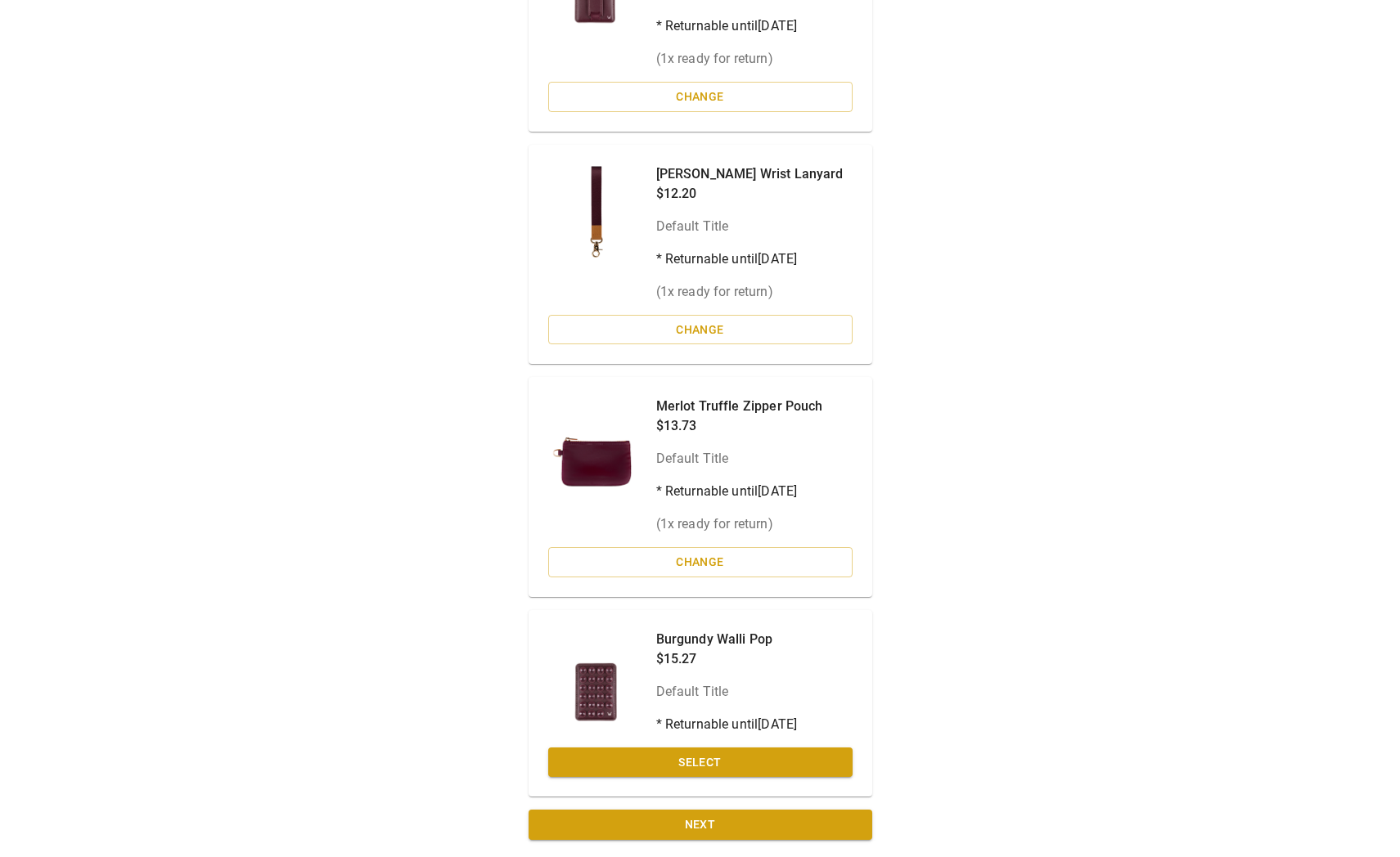
scroll to position [486, 0]
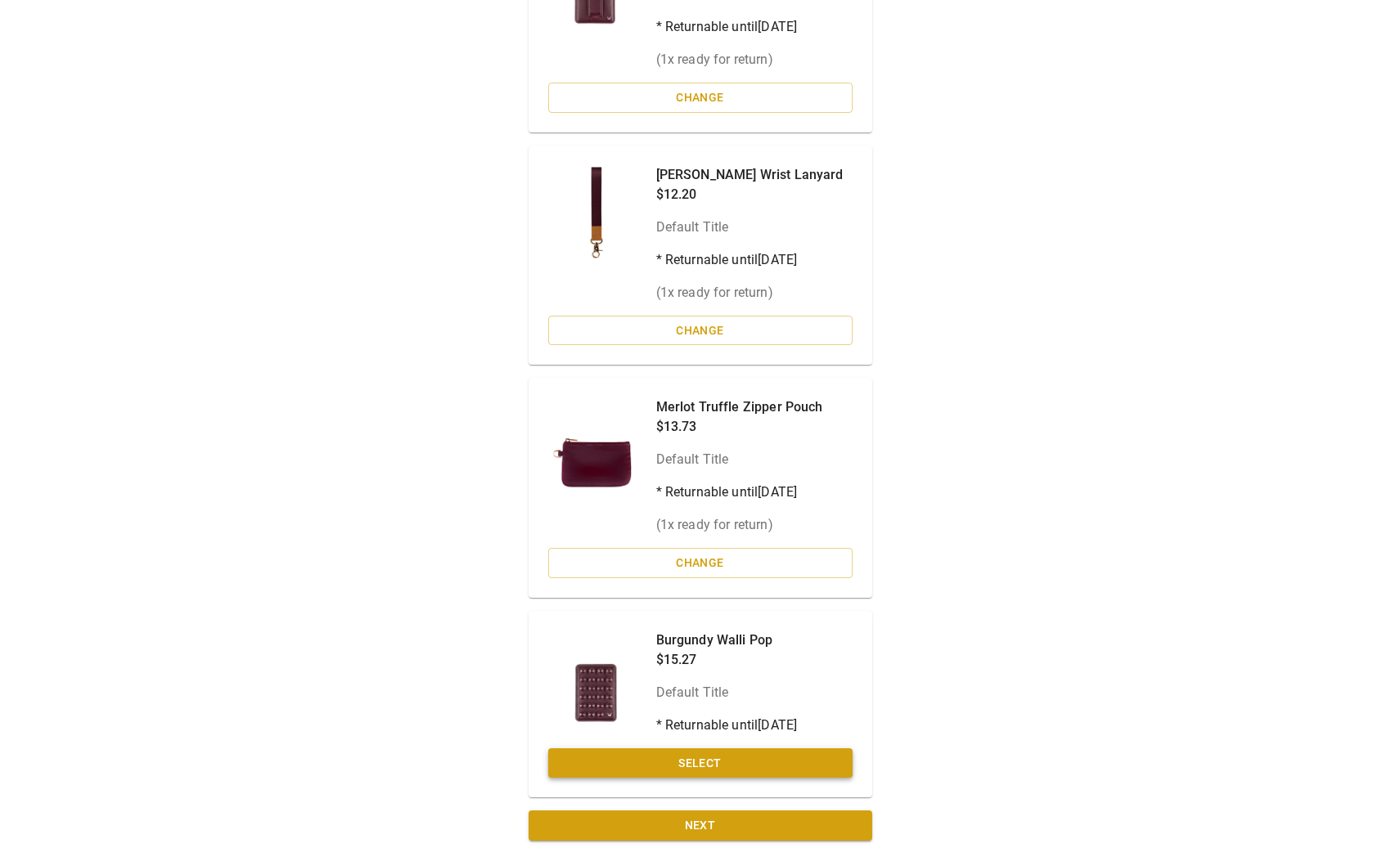
click at [713, 761] on button "Select" at bounding box center [700, 764] width 304 height 30
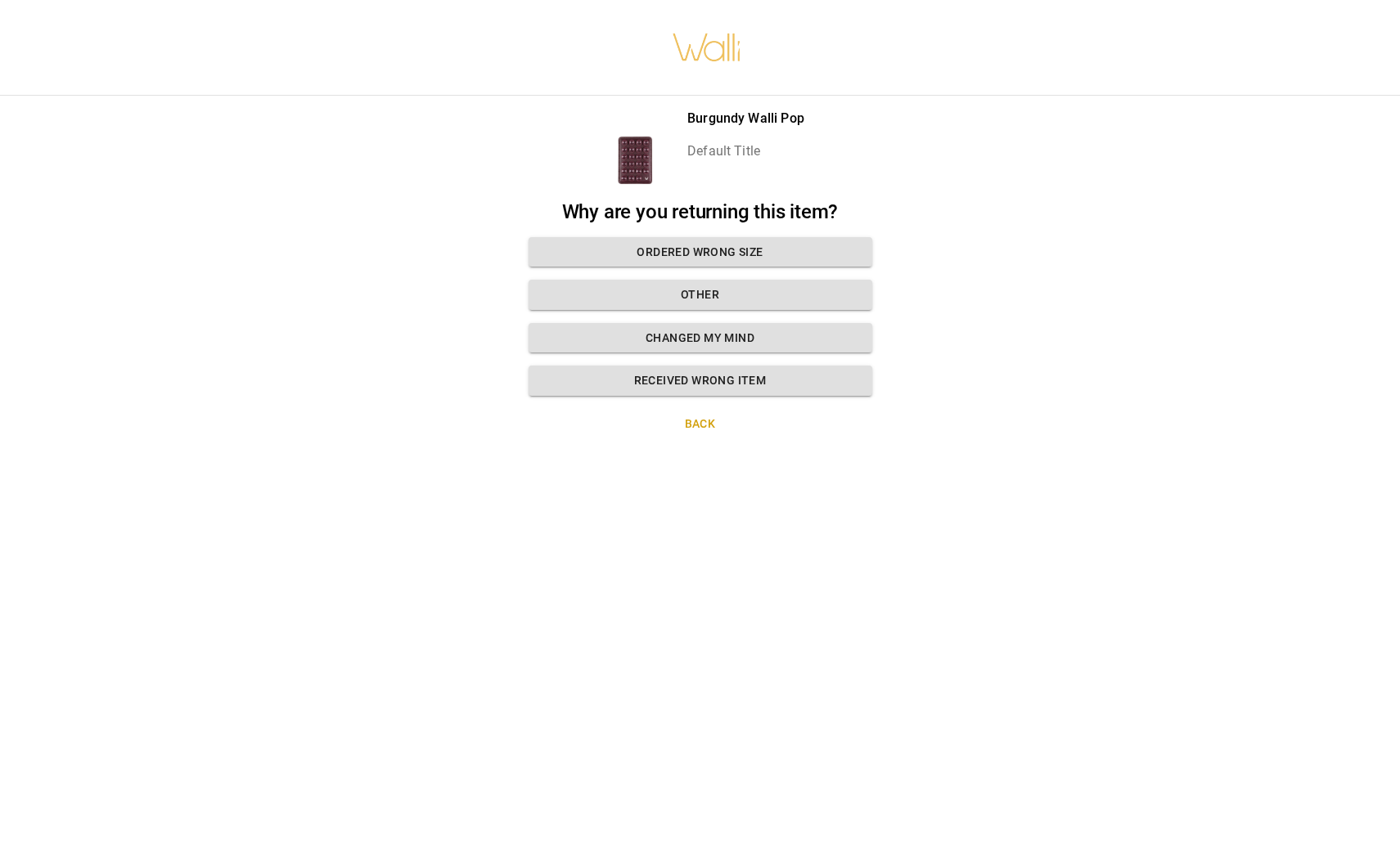
scroll to position [0, 0]
click at [655, 335] on button "Changed my mind" at bounding box center [700, 338] width 344 height 30
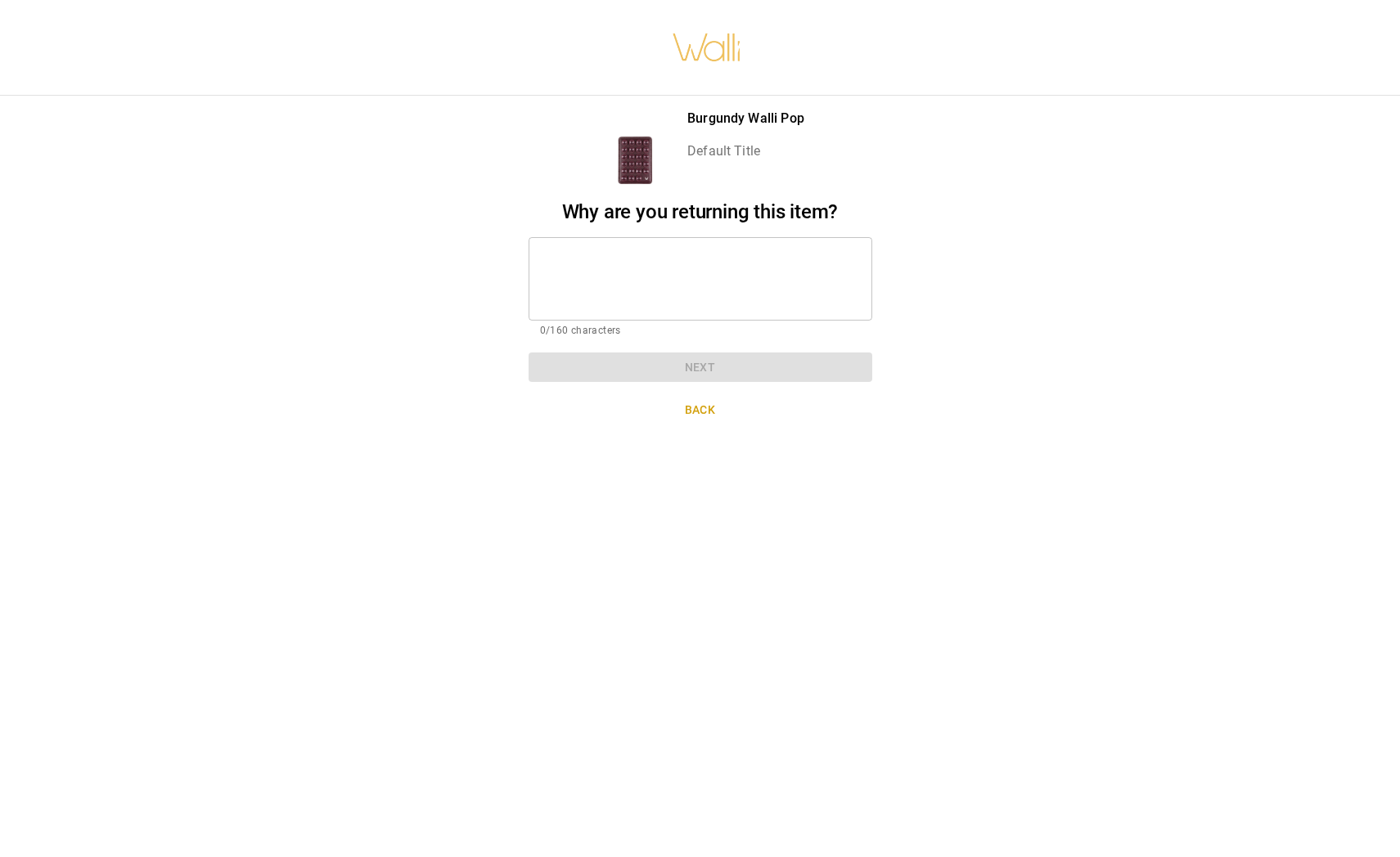
drag, startPoint x: 642, startPoint y: 254, endPoint x: 620, endPoint y: 254, distance: 22.0
click at [631, 254] on textarea at bounding box center [700, 278] width 320 height 56
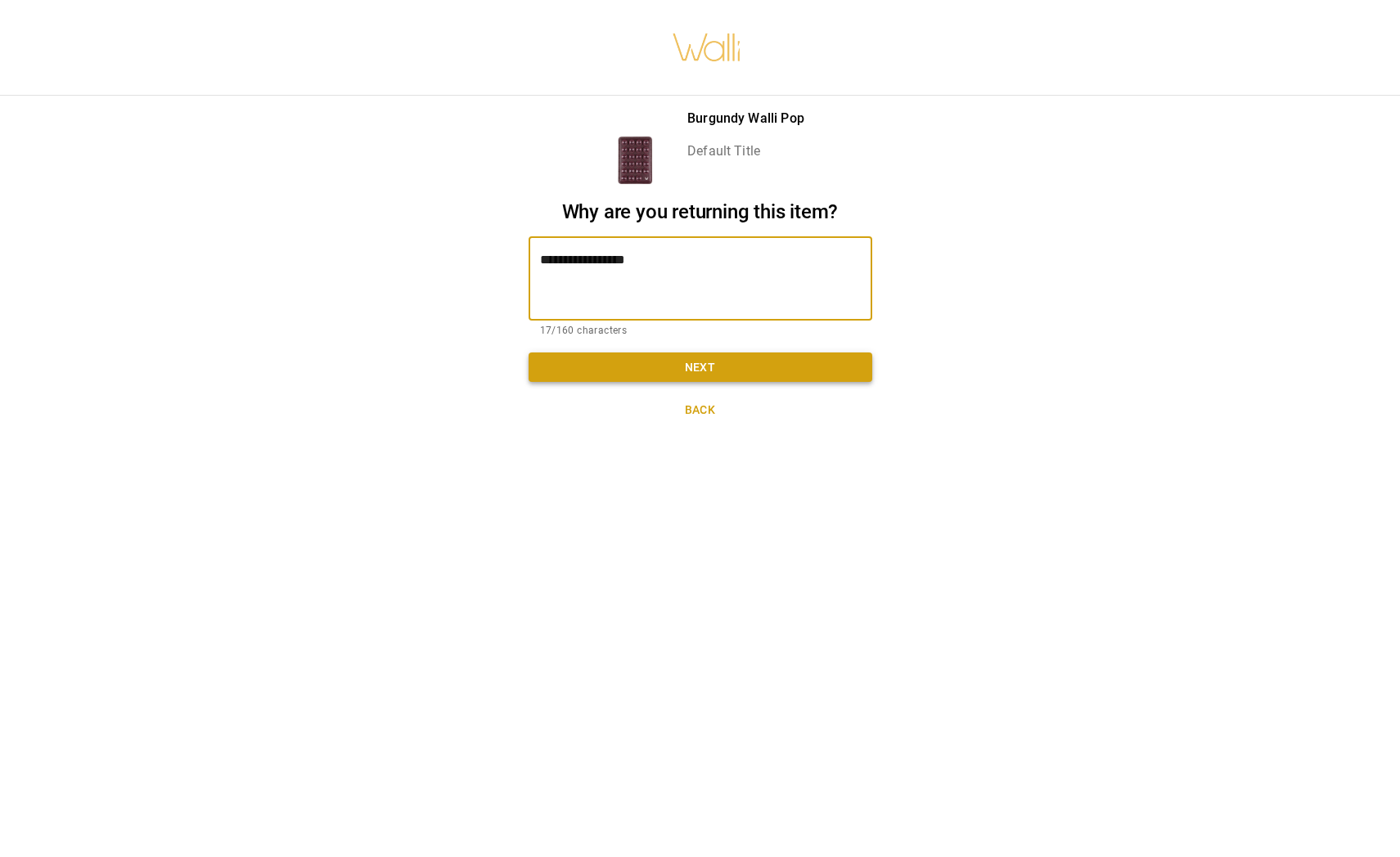
type textarea "**********"
click at [741, 366] on button "Next" at bounding box center [700, 367] width 344 height 30
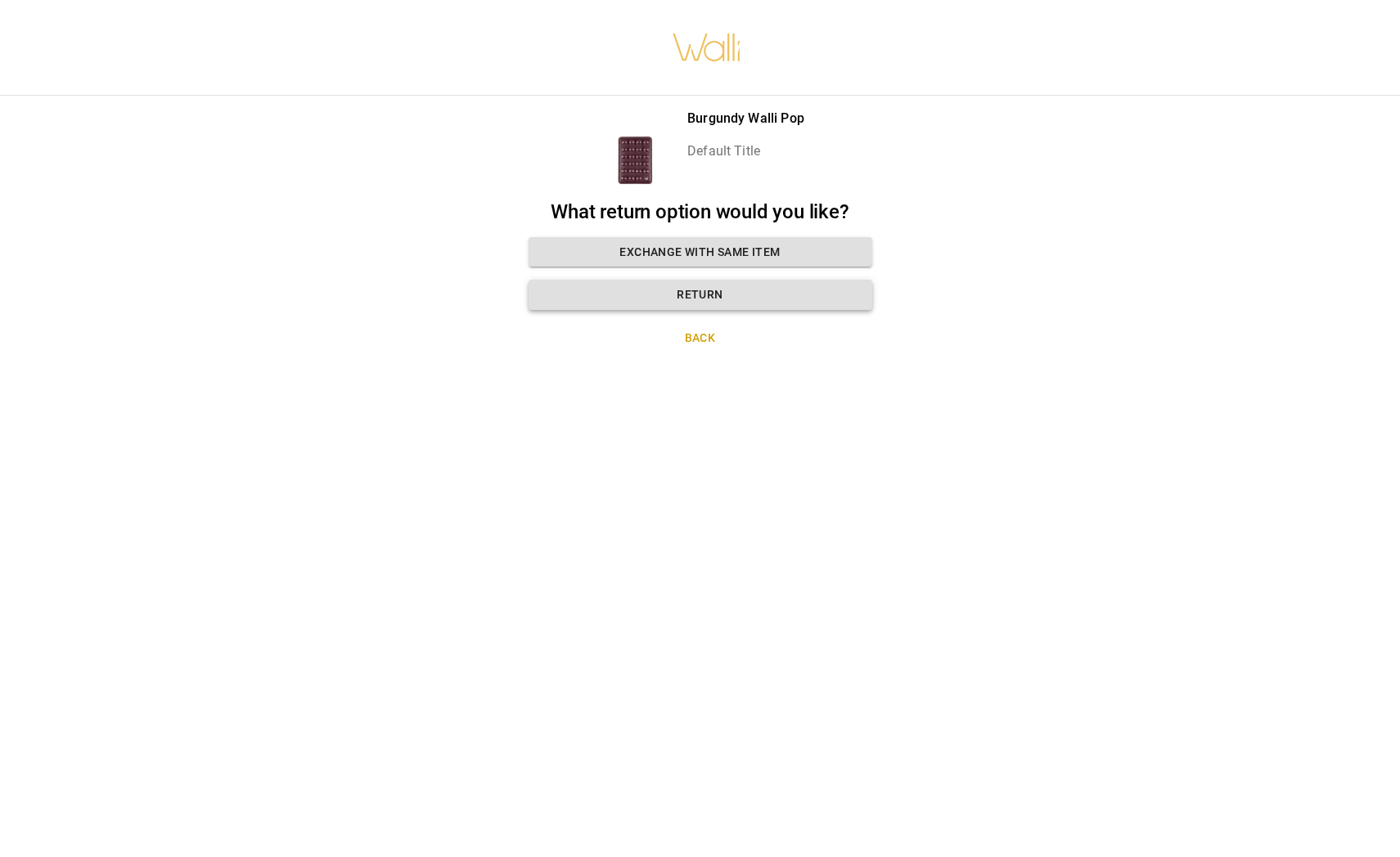
click at [755, 290] on button "Return" at bounding box center [700, 295] width 344 height 30
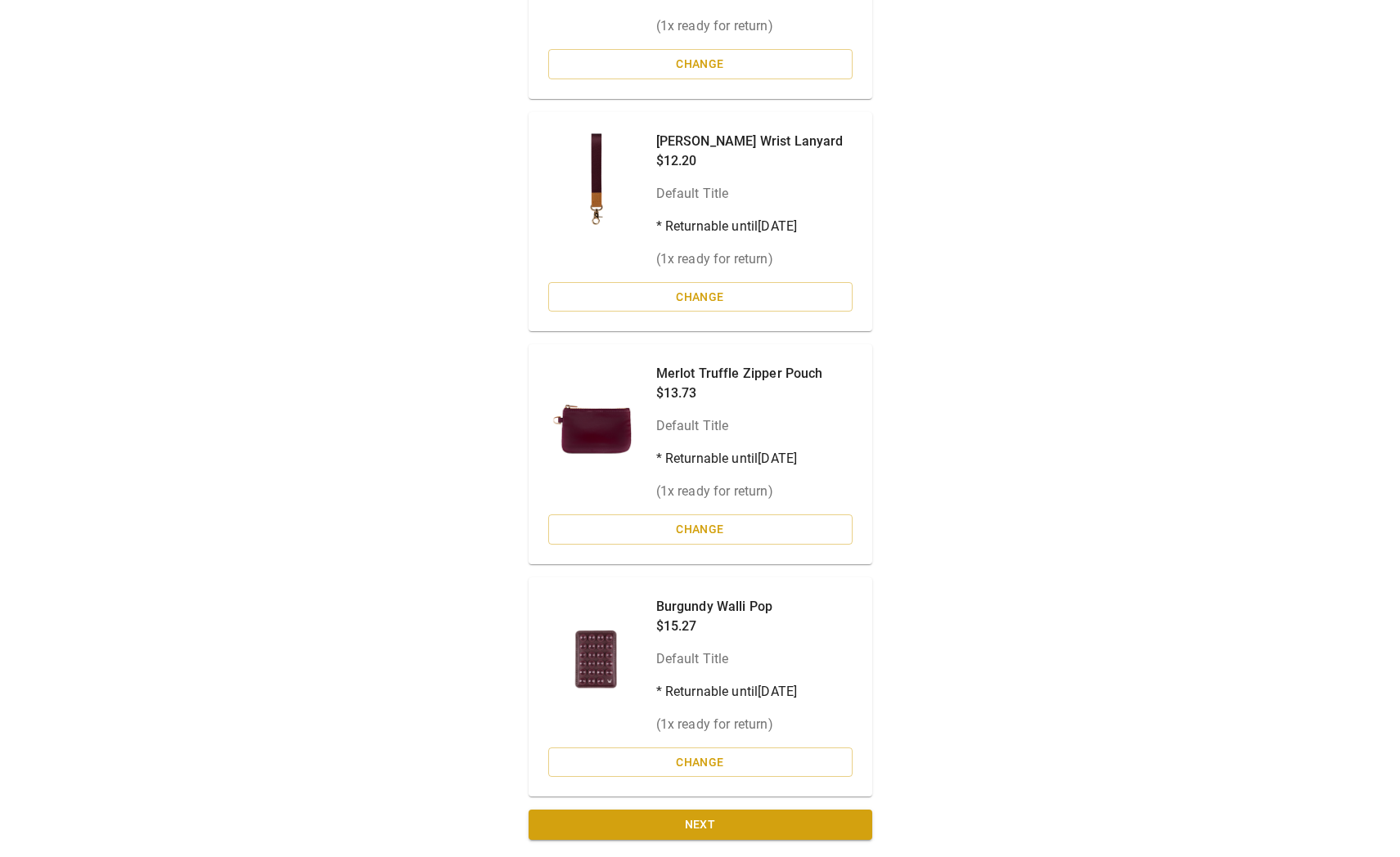
scroll to position [520, 0]
click at [747, 827] on button "Next" at bounding box center [700, 826] width 344 height 30
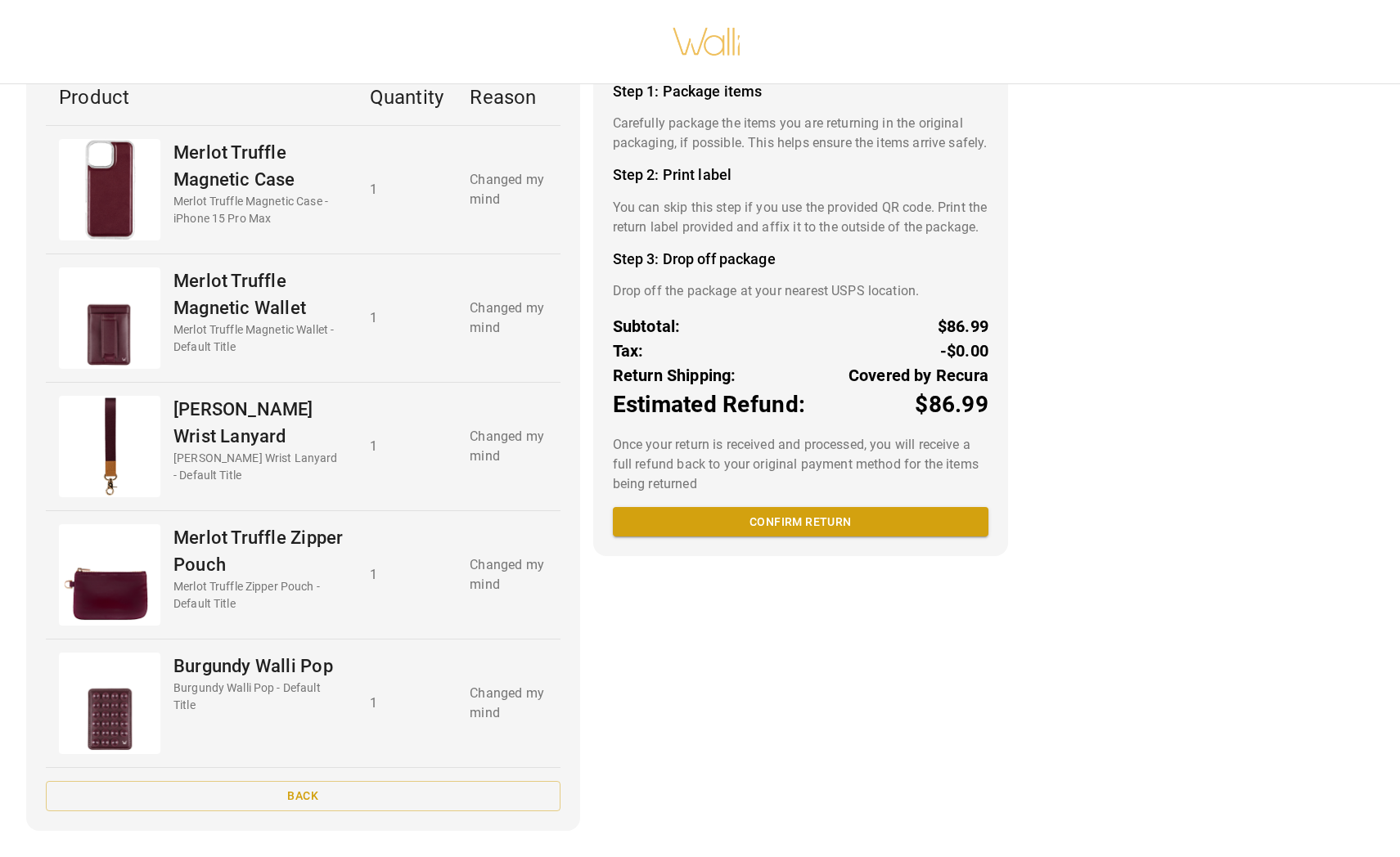
scroll to position [115, 0]
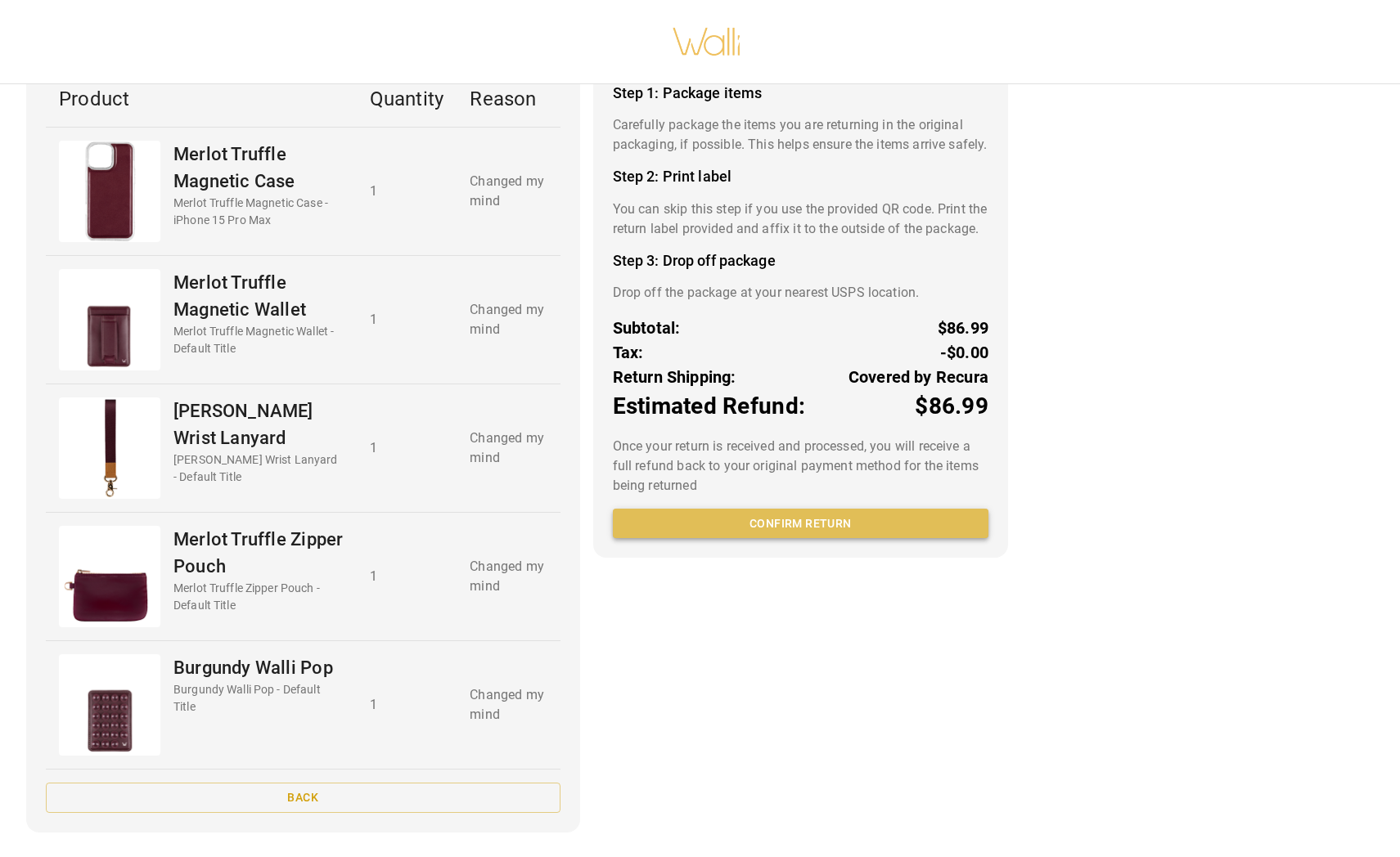
click at [834, 539] on button "Confirm return" at bounding box center [801, 524] width 376 height 30
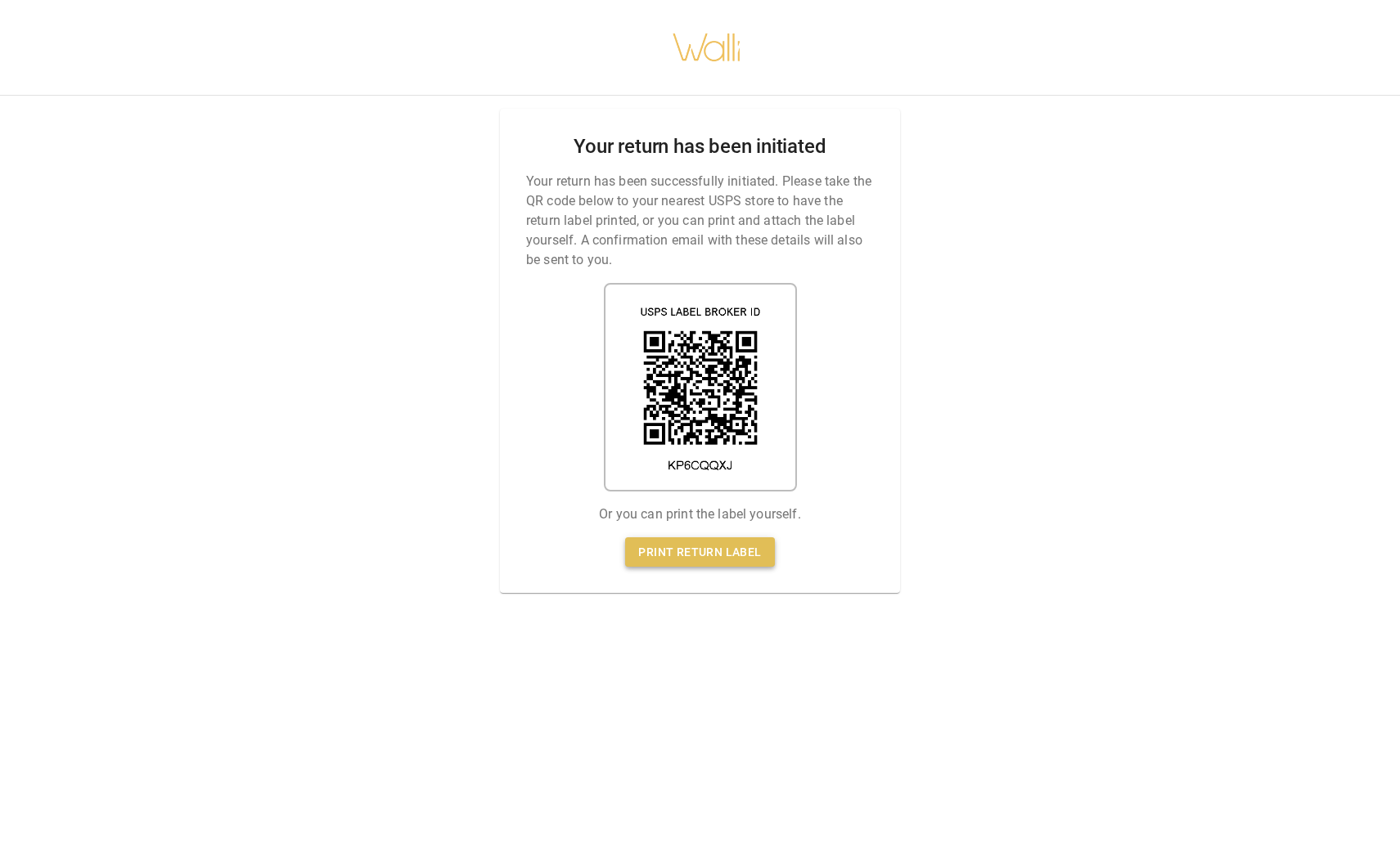
click at [703, 553] on link "Print return label" at bounding box center [700, 553] width 149 height 30
